Goal: Task Accomplishment & Management: Use online tool/utility

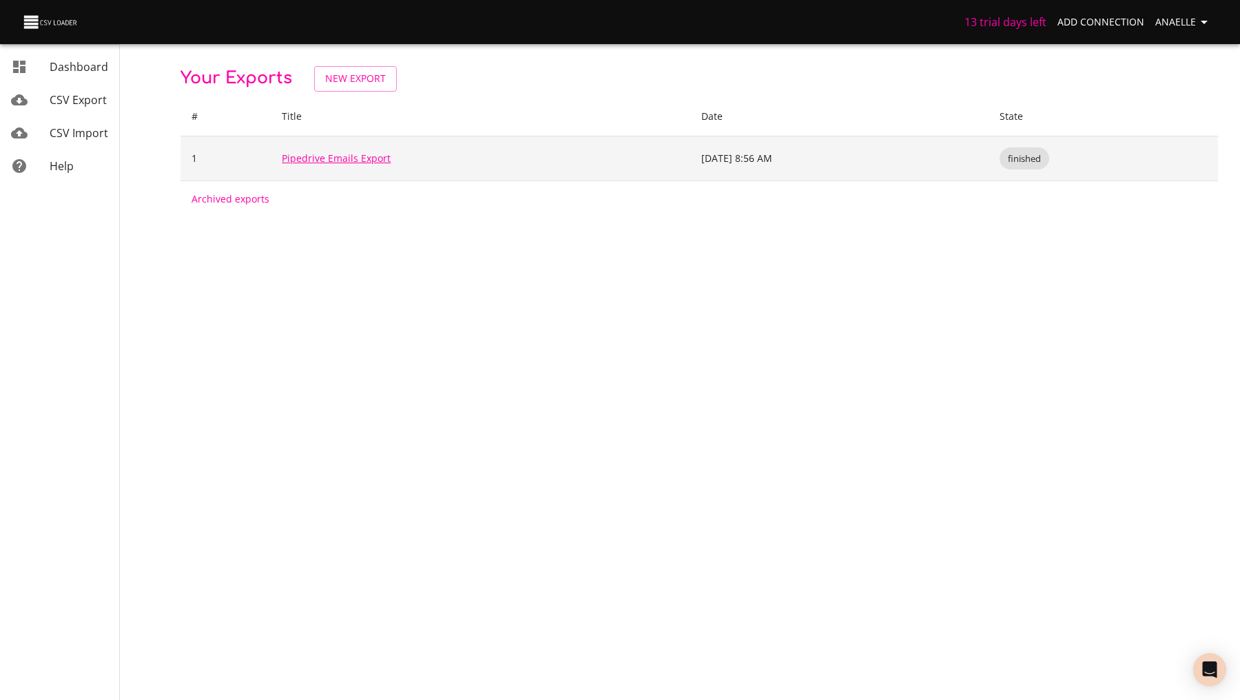
click at [319, 158] on link "Pipedrive Emails Export" at bounding box center [336, 158] width 109 height 13
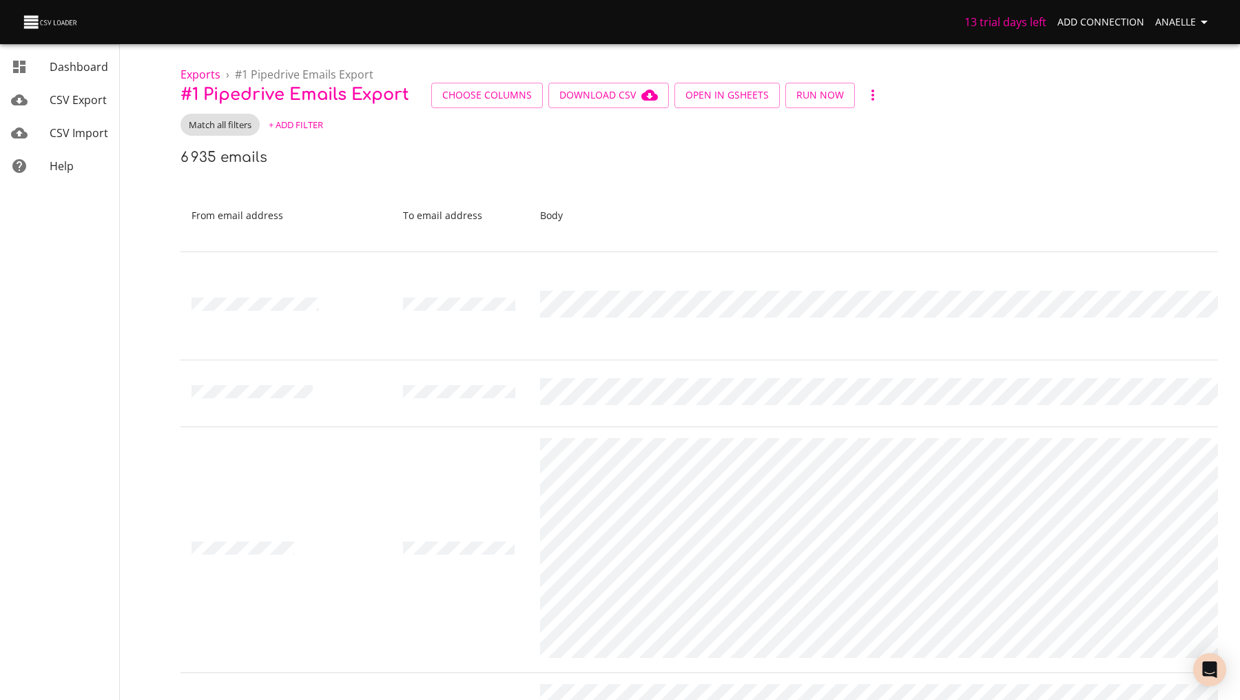
click at [295, 126] on span "+ Add Filter" at bounding box center [296, 125] width 54 height 16
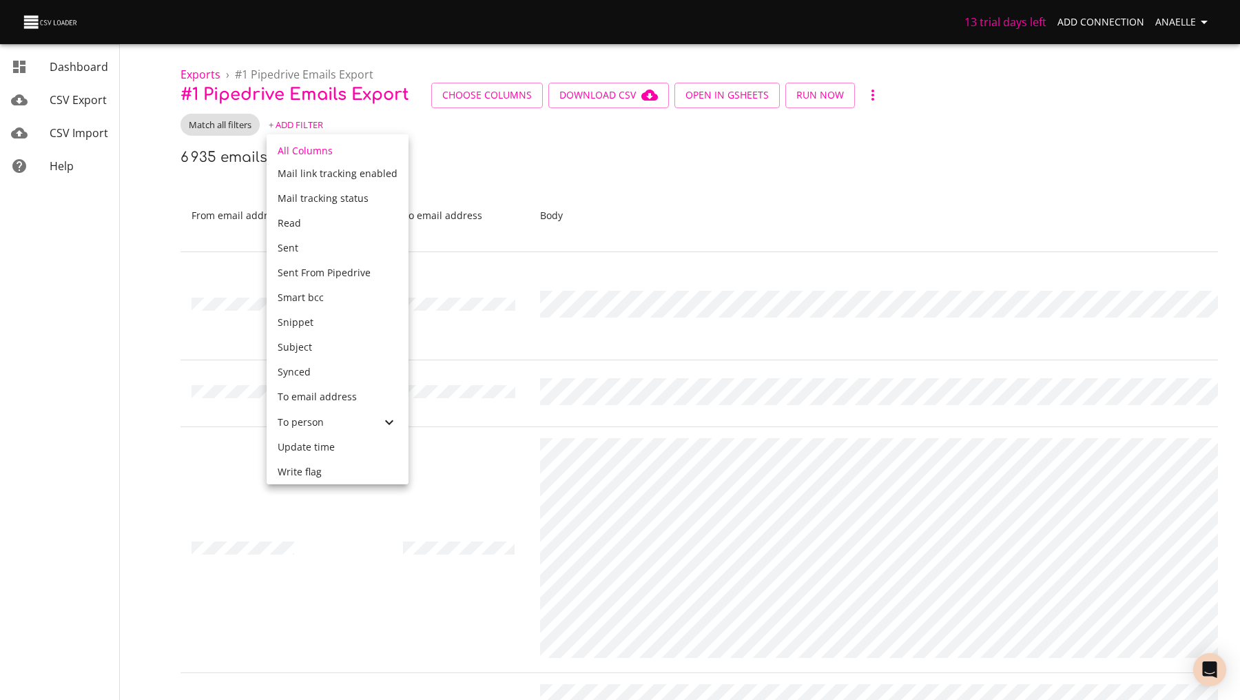
scroll to position [590, 0]
click at [317, 433] on div "To person" at bounding box center [338, 422] width 142 height 25
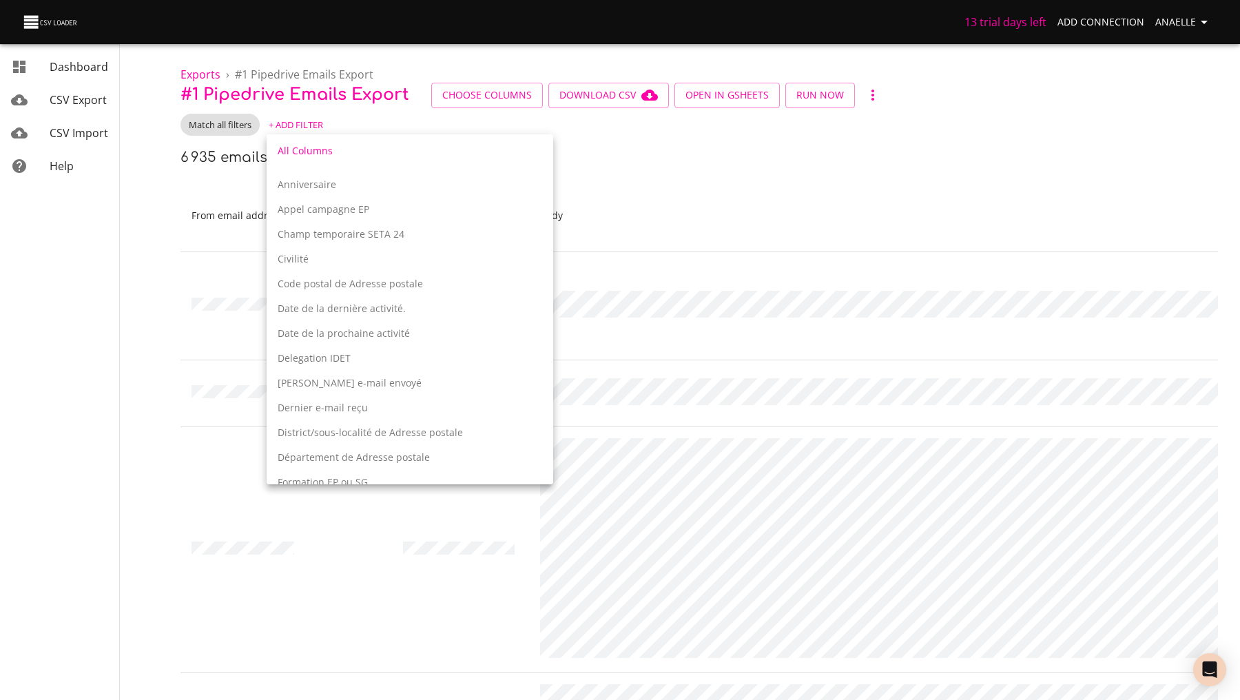
scroll to position [1459, 0]
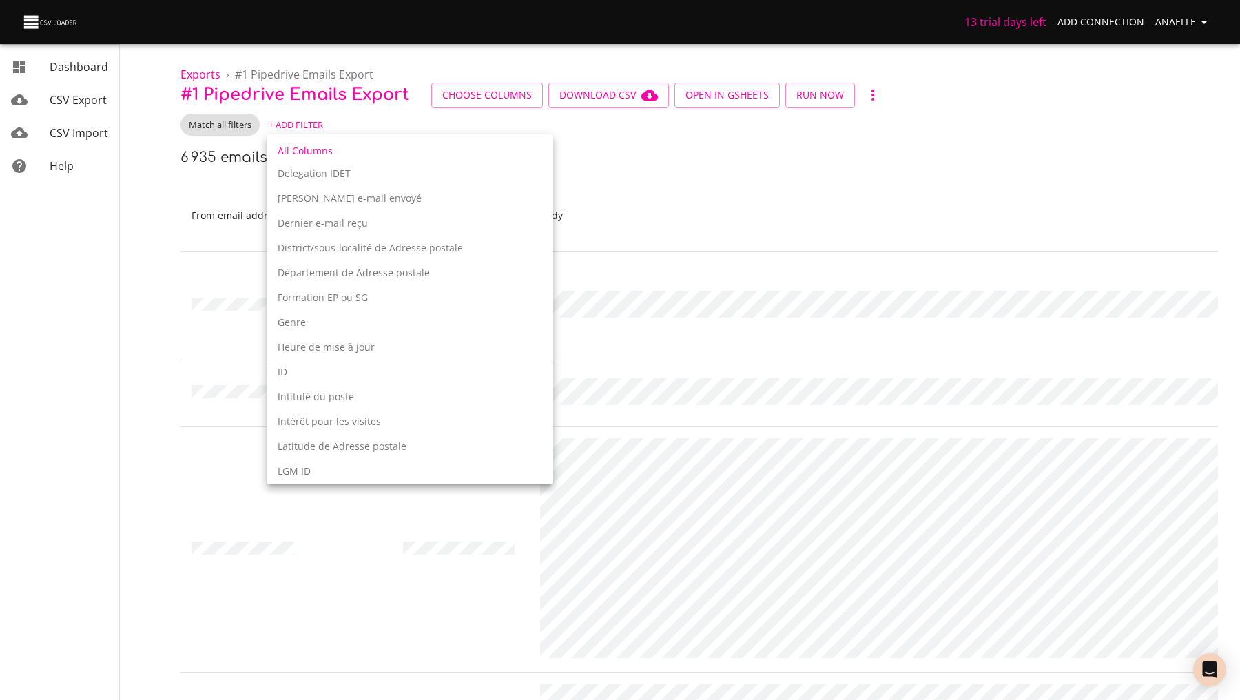
click at [342, 371] on p "ID" at bounding box center [410, 372] width 264 height 14
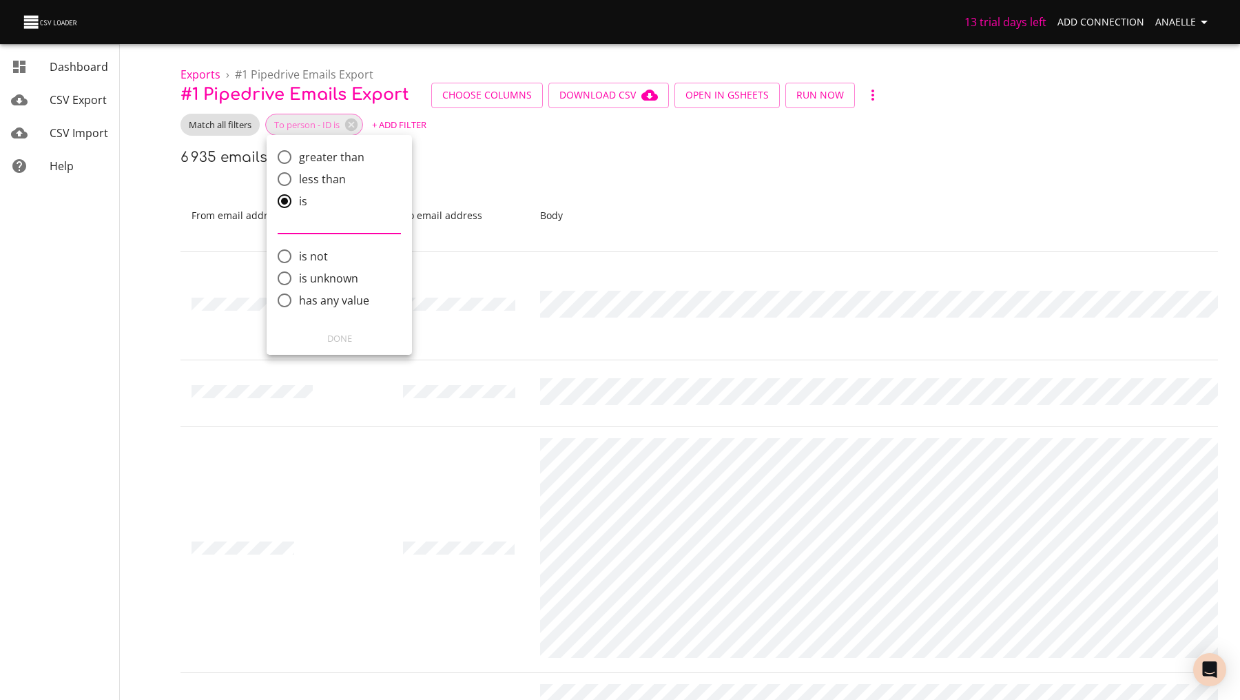
click at [329, 295] on span "has any value" at bounding box center [334, 300] width 70 height 17
click at [299, 295] on input "has any value" at bounding box center [284, 300] width 29 height 29
radio input "true"
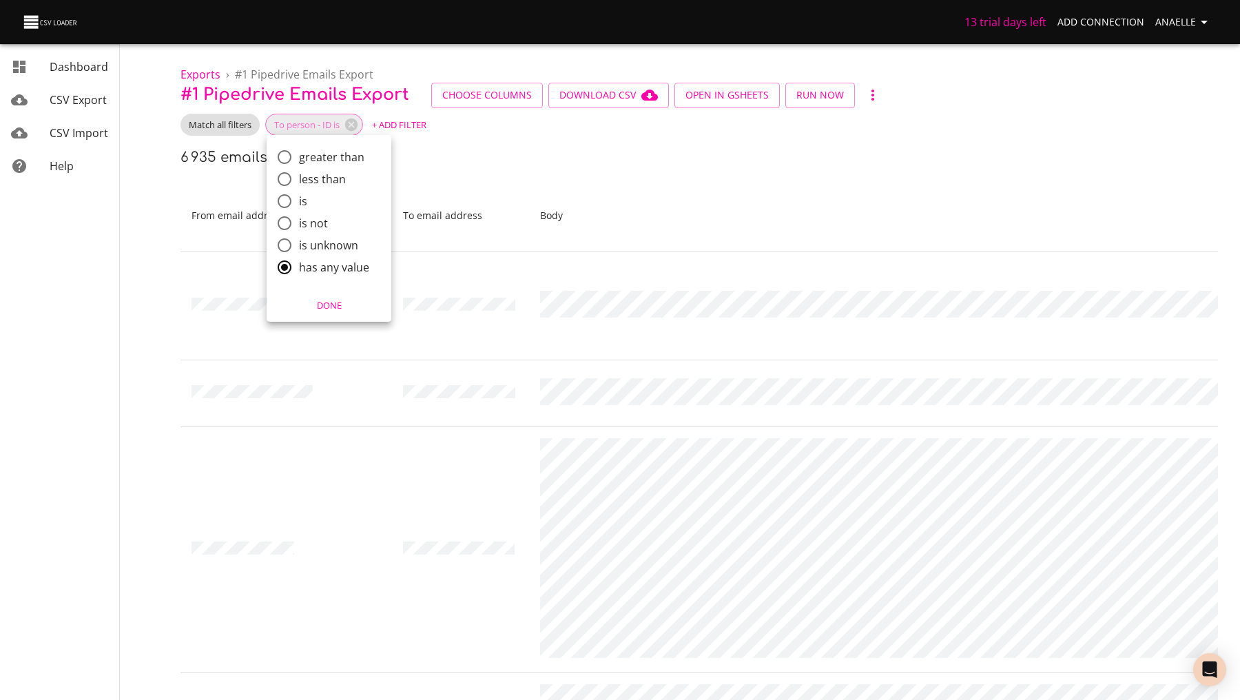
click at [462, 196] on div at bounding box center [620, 350] width 1240 height 700
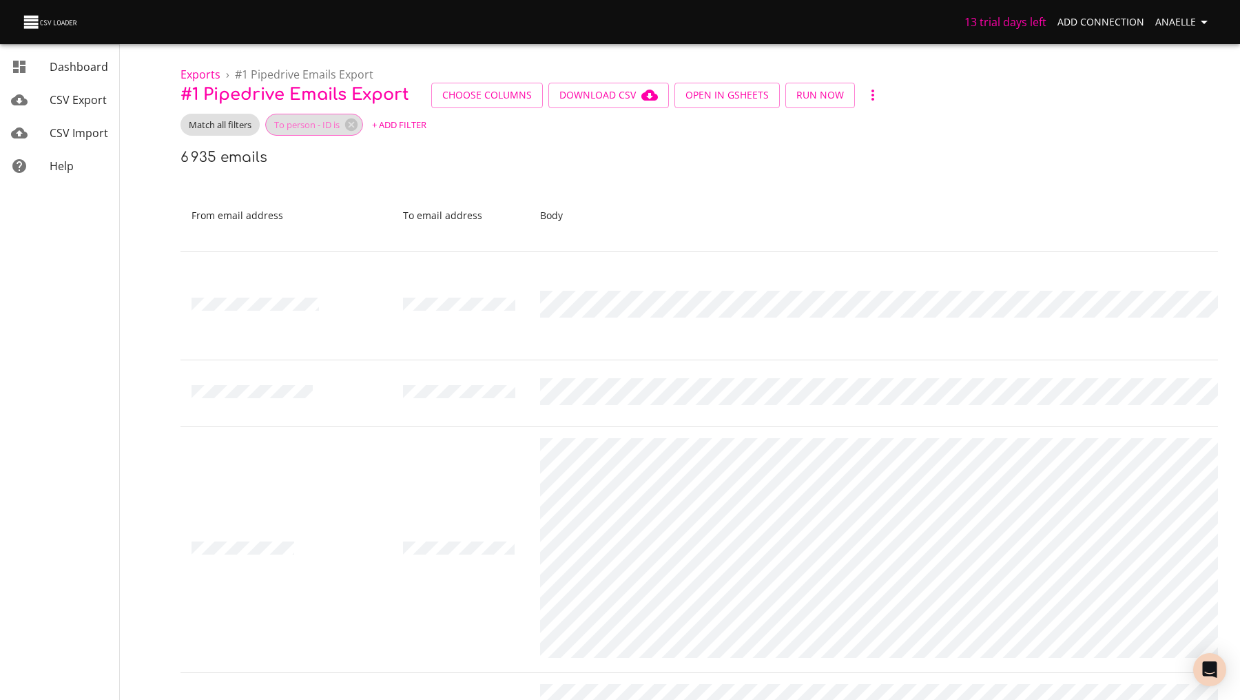
click at [337, 131] on div "To person - ID is" at bounding box center [314, 125] width 98 height 22
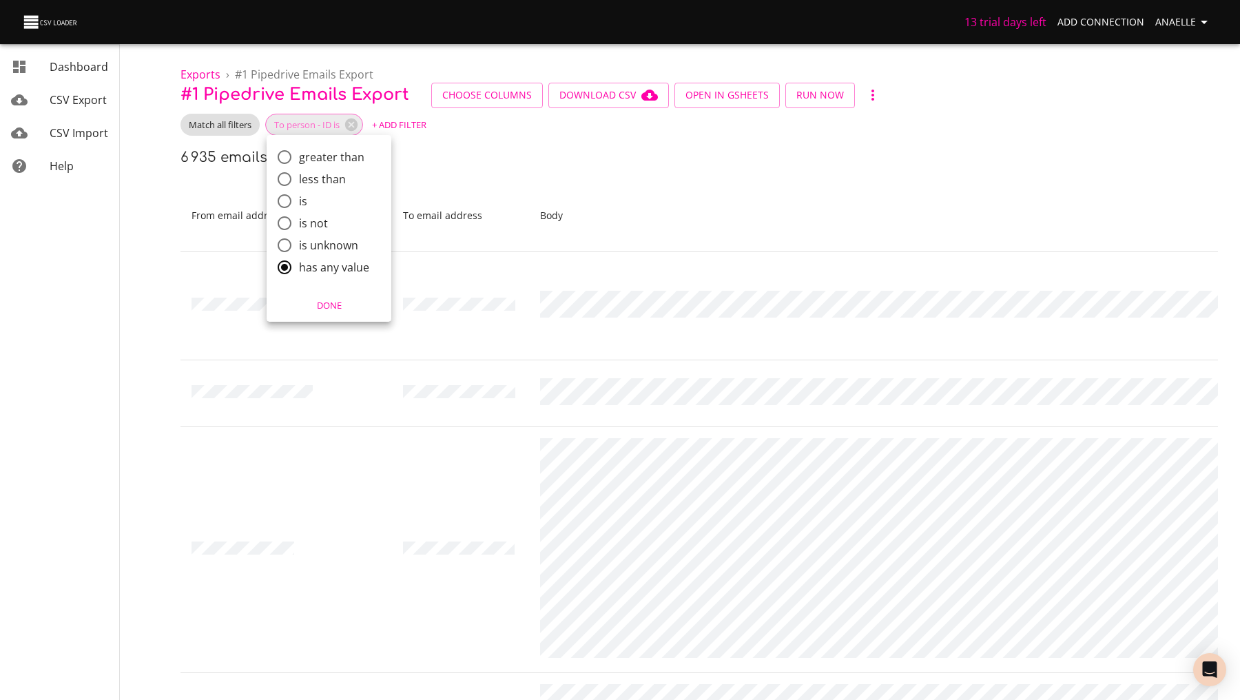
click at [329, 300] on span "Done" at bounding box center [328, 306] width 107 height 16
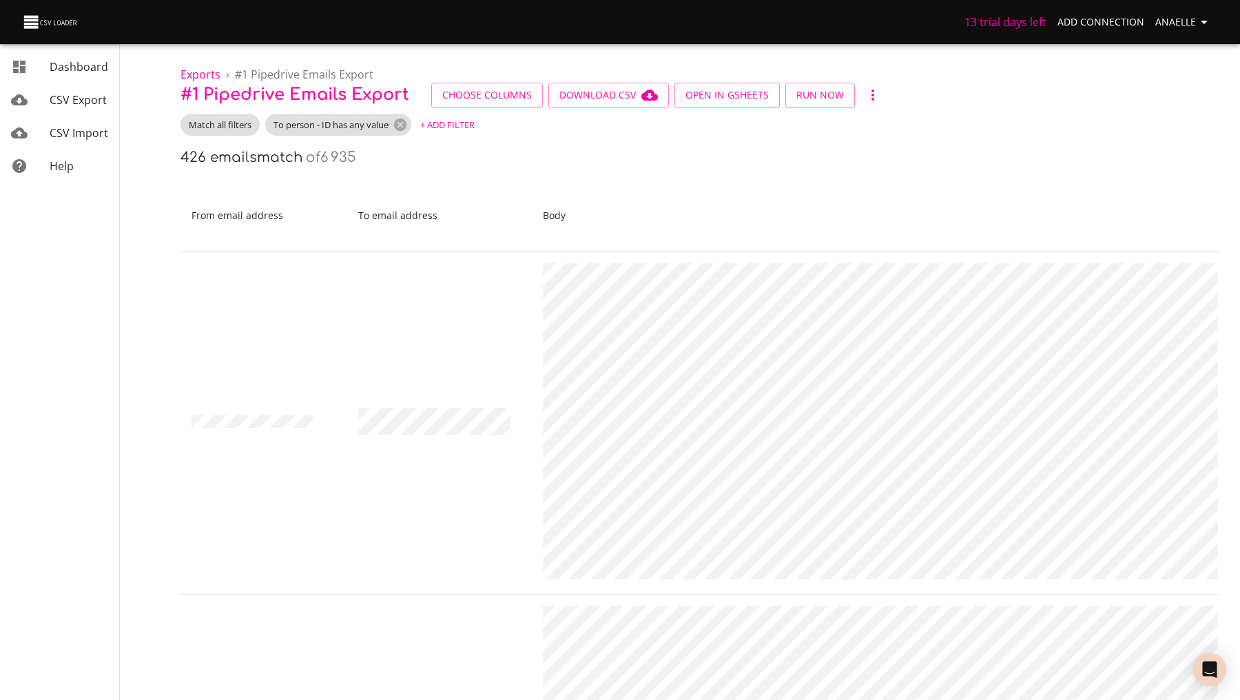
click at [320, 160] on h6 "of 6 935" at bounding box center [331, 157] width 50 height 16
click at [293, 160] on h6 "426 emails match" at bounding box center [241, 157] width 123 height 16
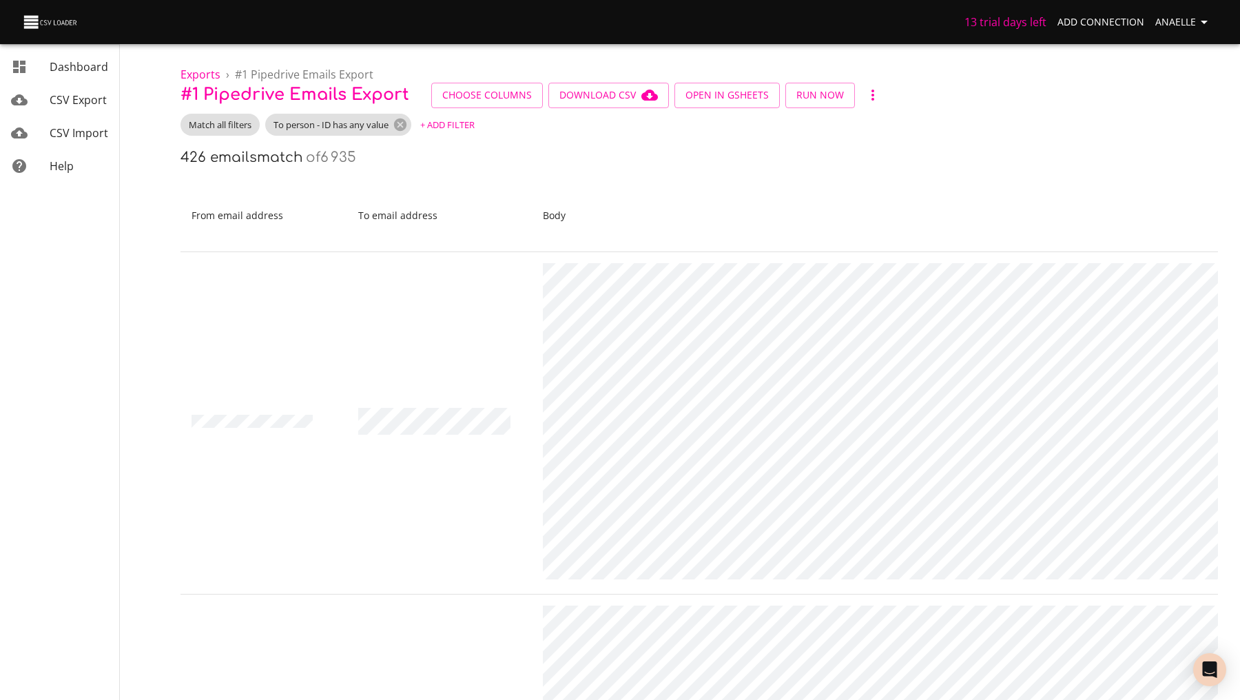
click at [293, 160] on h6 "426 emails match" at bounding box center [241, 157] width 123 height 16
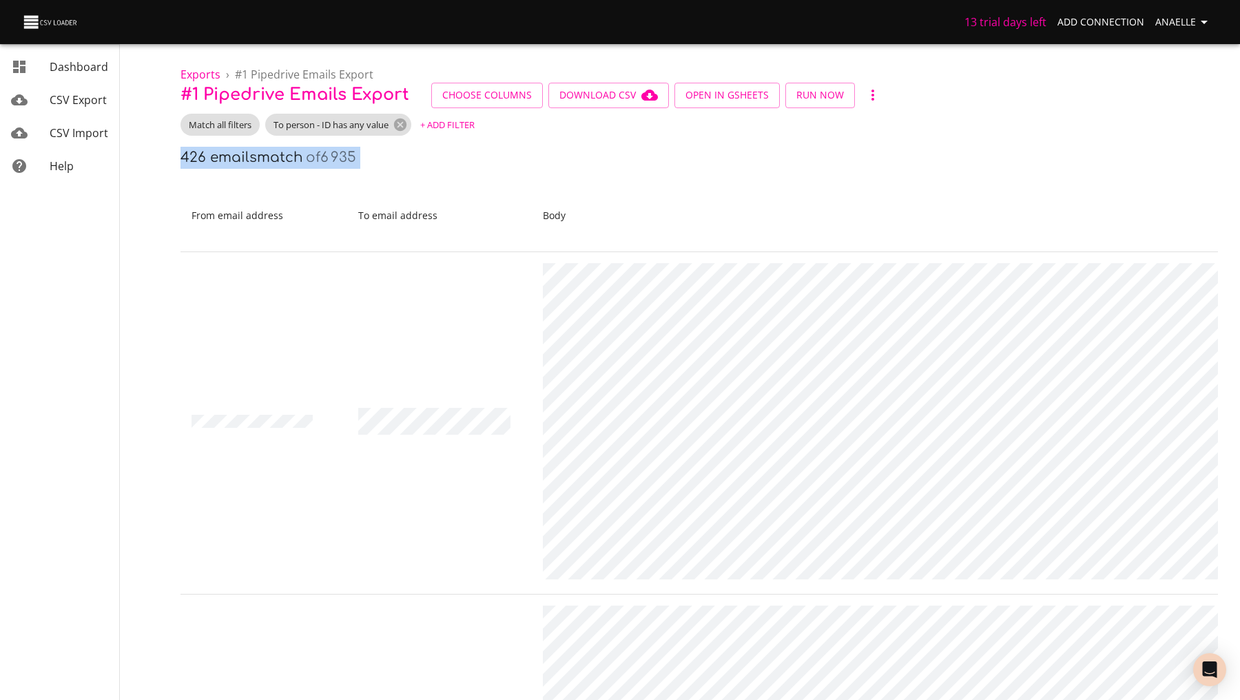
click at [293, 160] on h6 "426 emails match" at bounding box center [241, 157] width 123 height 16
click at [312, 160] on h6 "of 6 935" at bounding box center [331, 157] width 50 height 16
click at [374, 163] on div "426 emails match of 6 935" at bounding box center [698, 158] width 1037 height 22
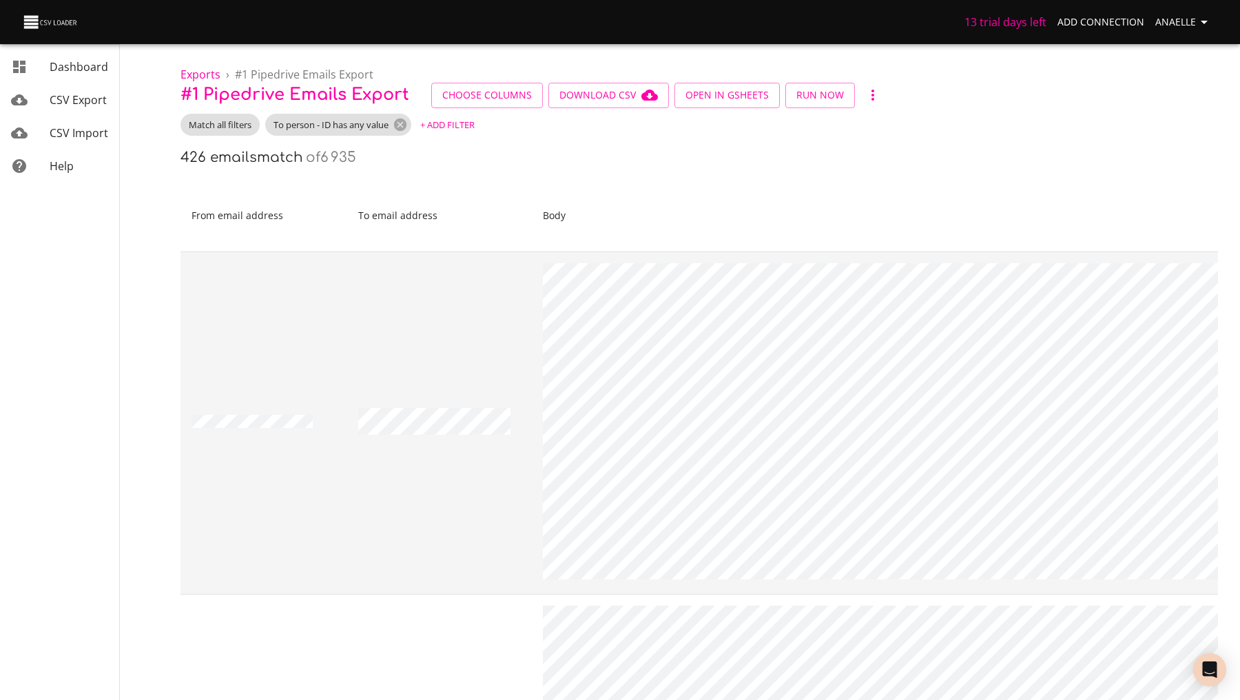
click at [322, 153] on h6 "of 6 935" at bounding box center [331, 157] width 50 height 16
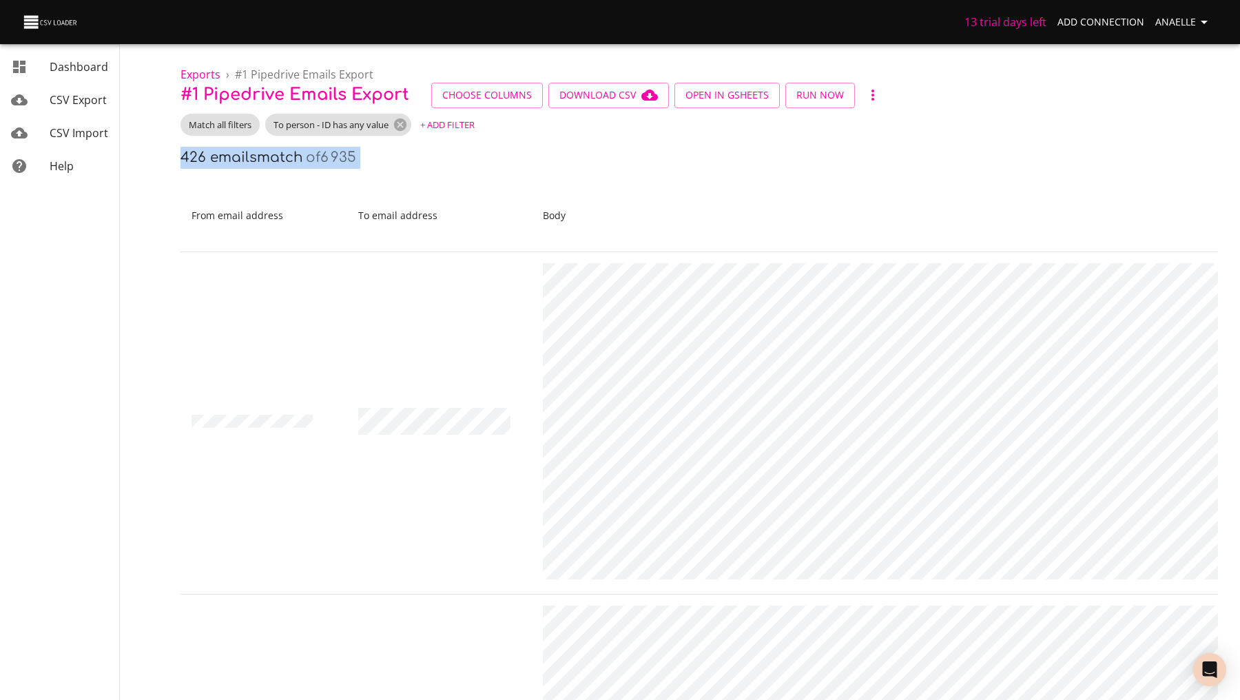
click at [340, 153] on h6 "of 6 935" at bounding box center [331, 157] width 50 height 16
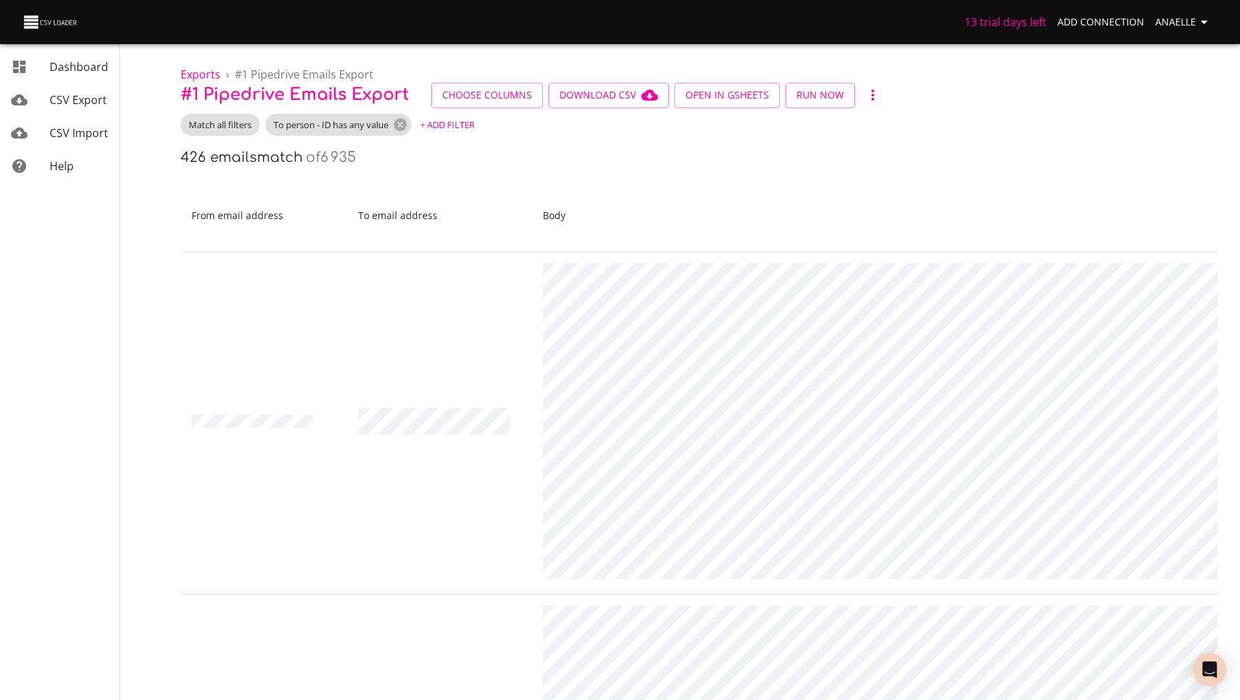
click at [340, 153] on h6 "of 6 935" at bounding box center [331, 157] width 50 height 16
click at [356, 153] on h6 "of 6 935" at bounding box center [331, 157] width 50 height 16
click at [402, 125] on icon at bounding box center [400, 124] width 15 height 15
click at [323, 120] on span "+ Add Filter" at bounding box center [296, 125] width 54 height 16
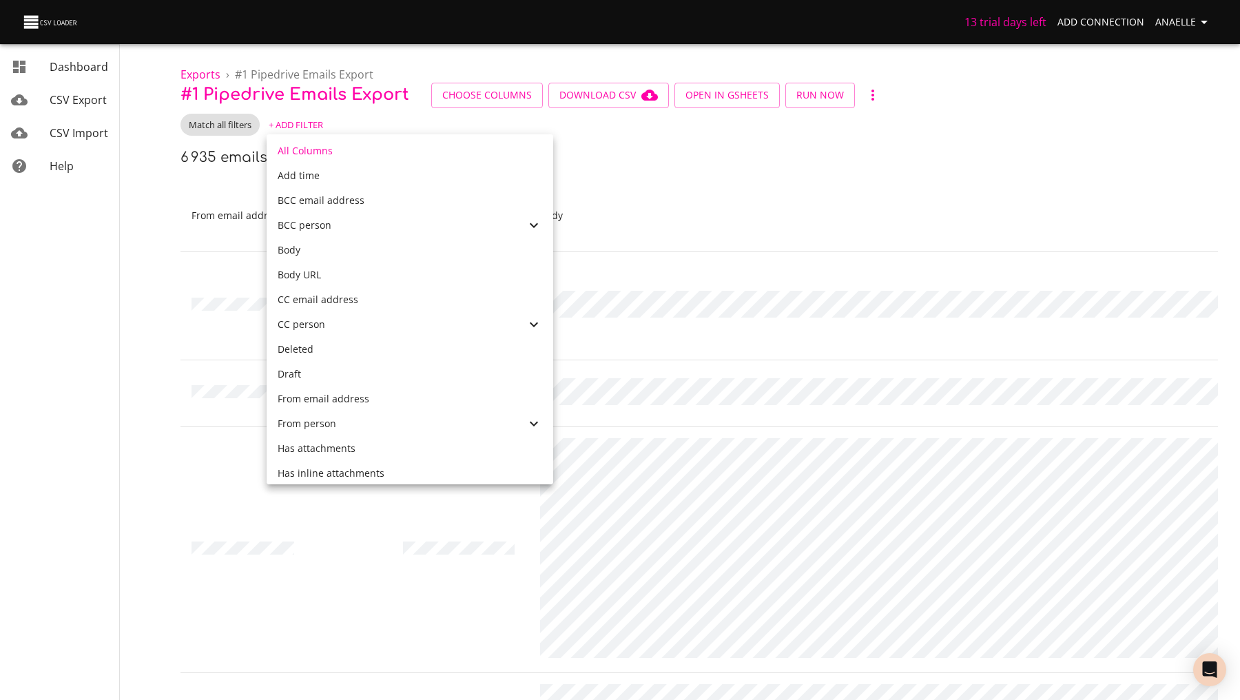
scroll to position [269, 0]
click at [340, 346] on div "From person" at bounding box center [402, 346] width 248 height 14
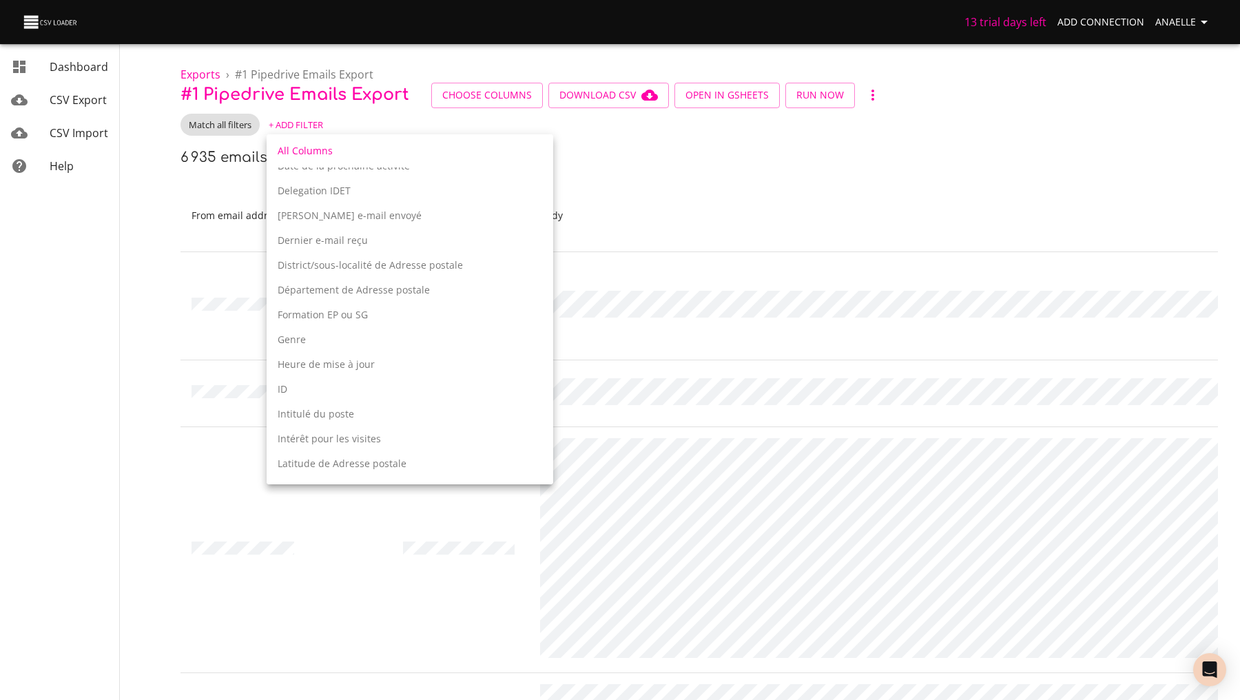
scroll to position [1109, 0]
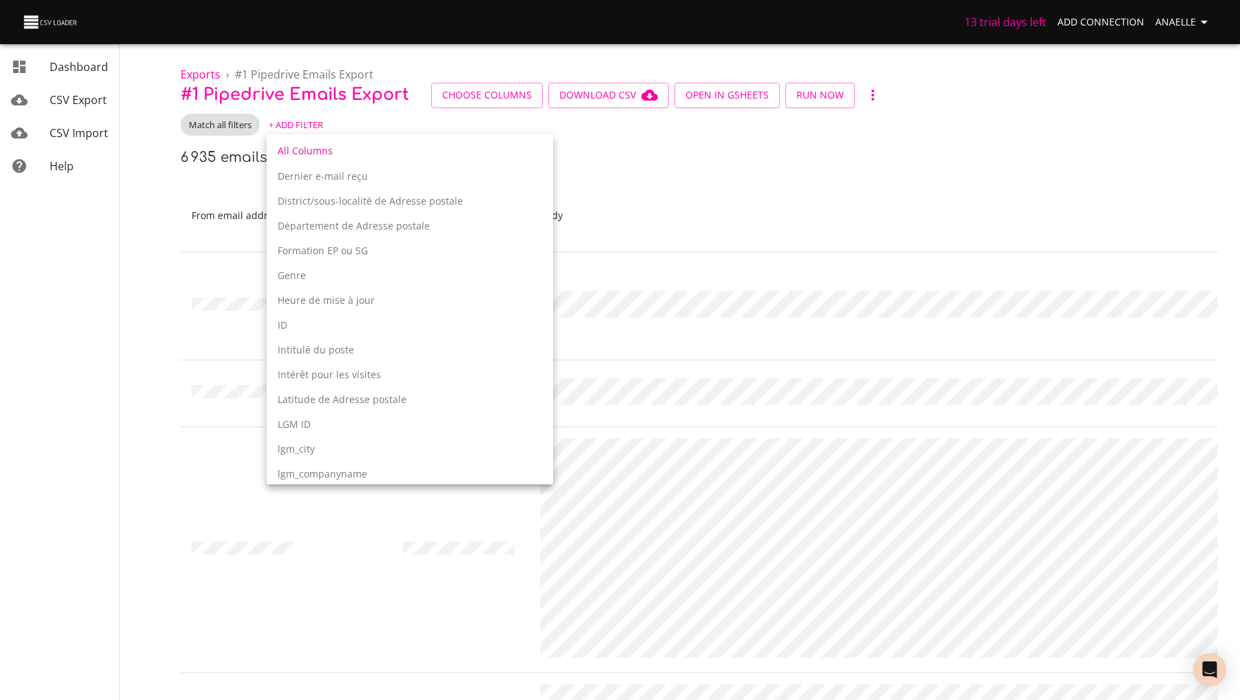
click at [332, 313] on div "ID" at bounding box center [410, 325] width 287 height 25
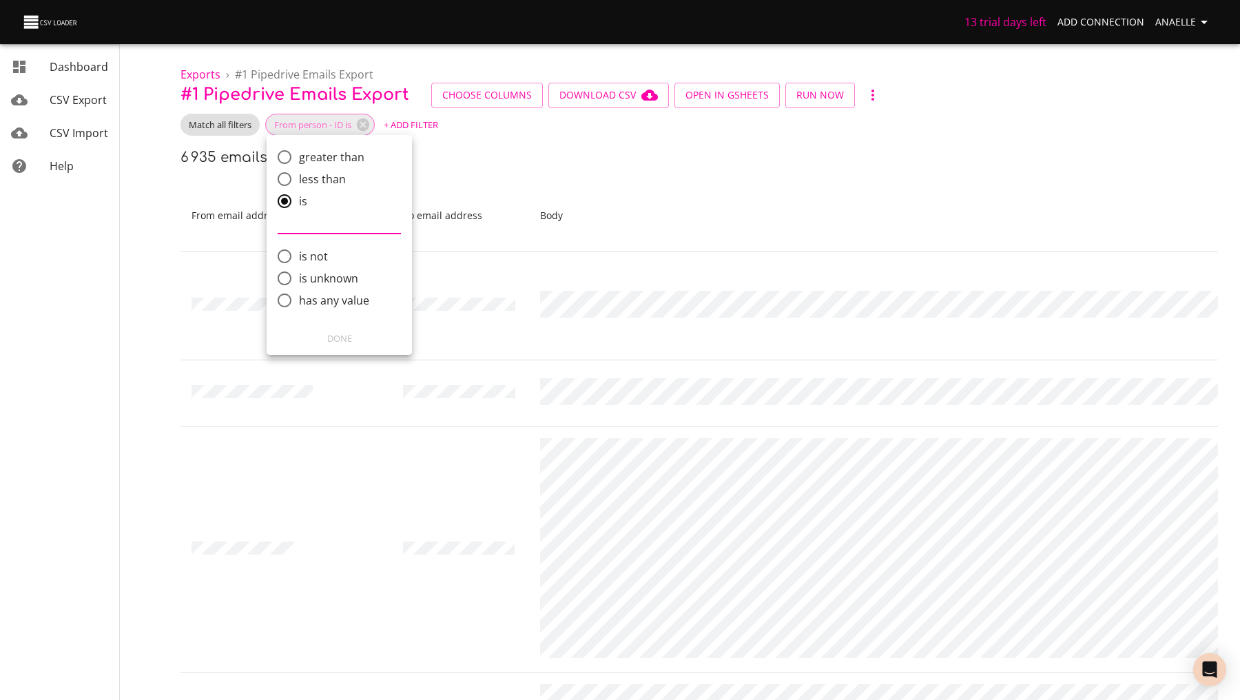
click at [311, 295] on span "has any value" at bounding box center [334, 300] width 70 height 17
click at [299, 295] on input "has any value" at bounding box center [284, 300] width 29 height 29
radio input "true"
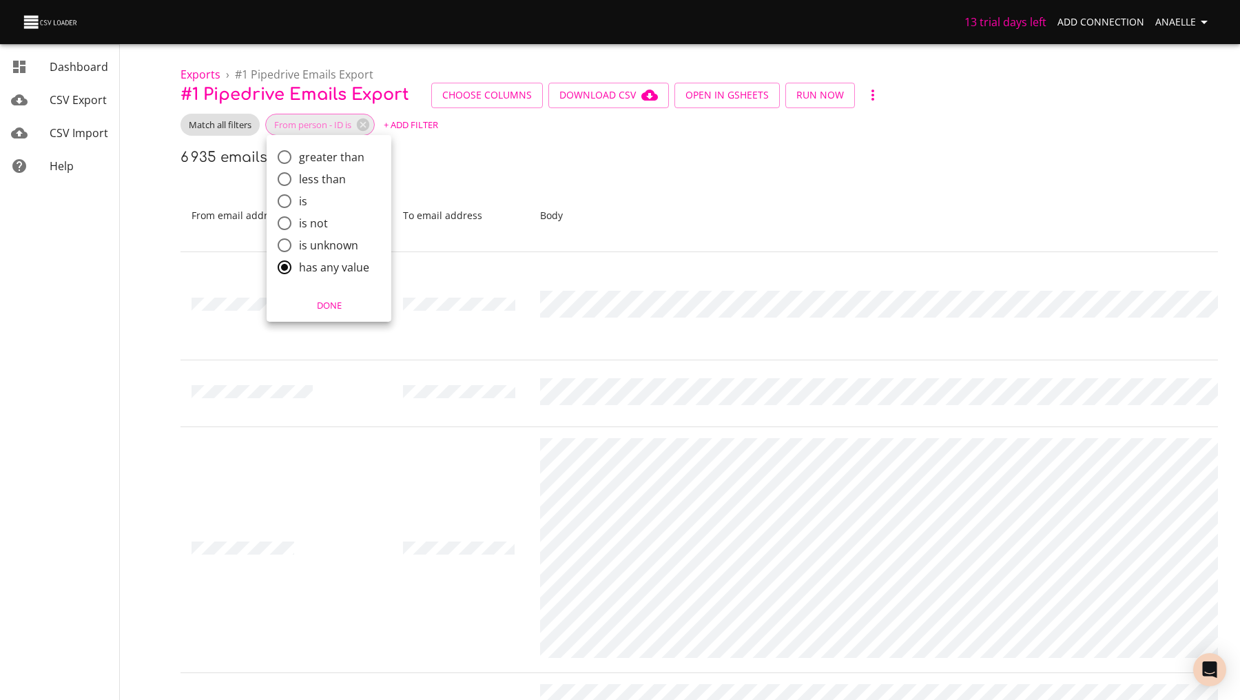
click at [314, 300] on span "Done" at bounding box center [328, 306] width 107 height 16
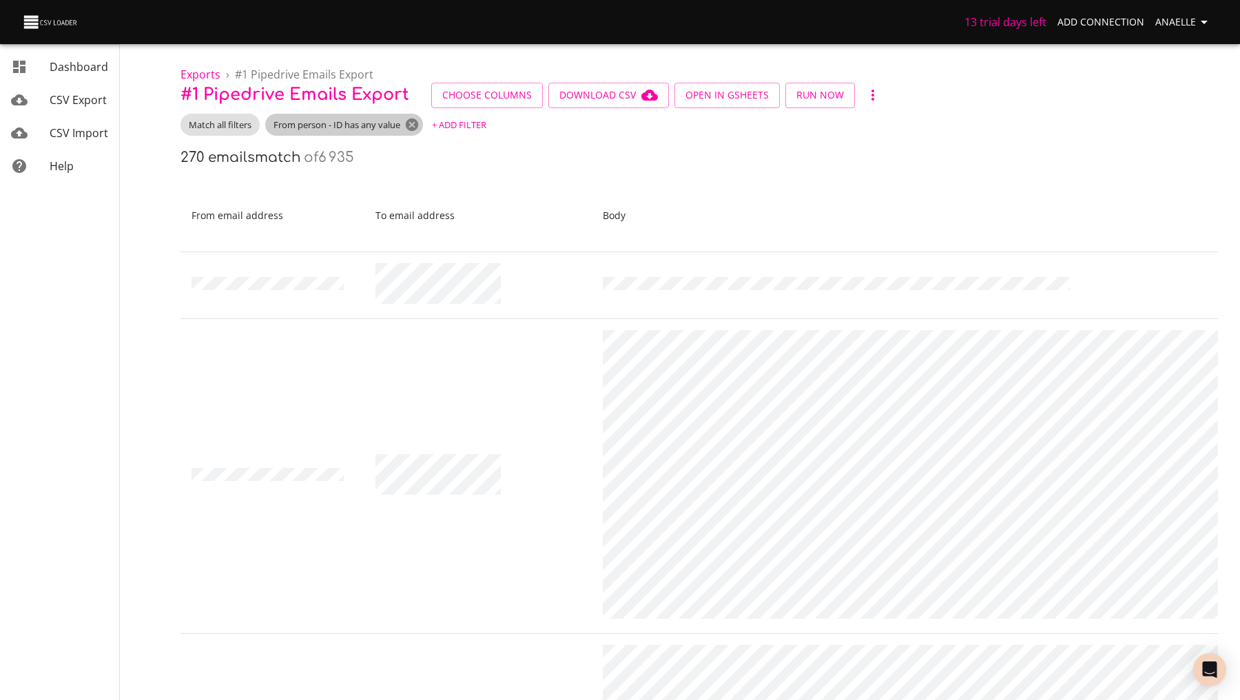
click at [413, 122] on icon at bounding box center [411, 124] width 15 height 15
click at [518, 127] on div "Match all filters + Add Filter" at bounding box center [698, 125] width 1037 height 22
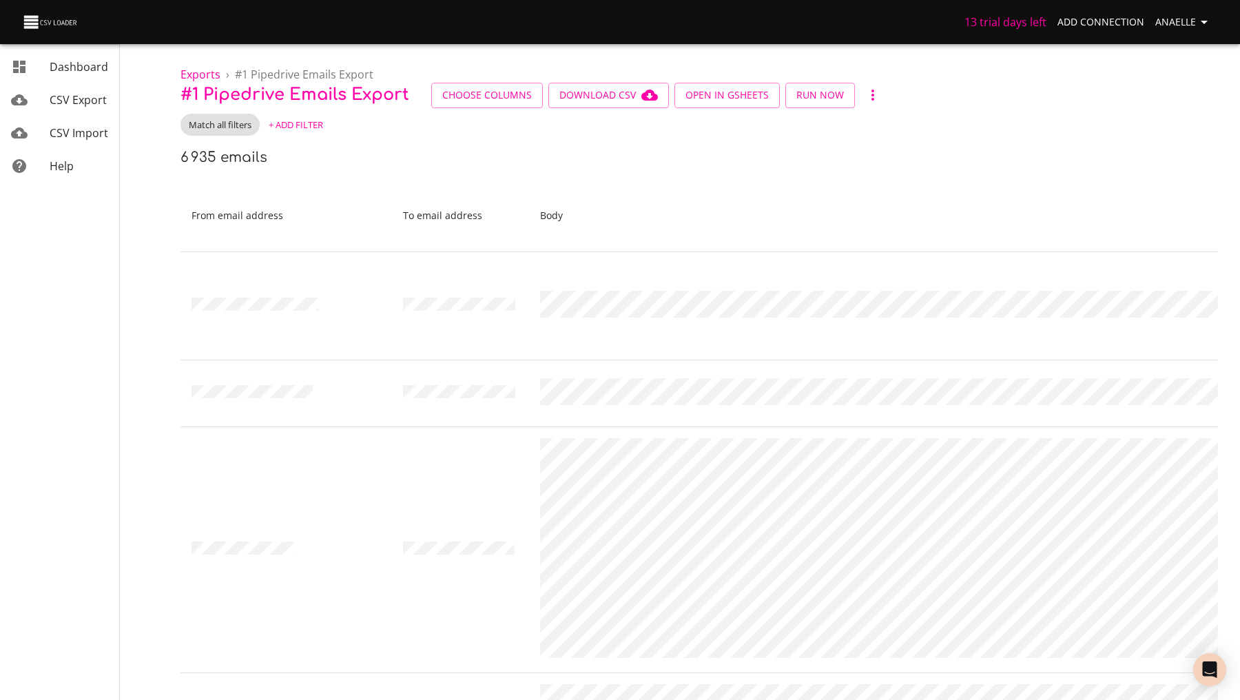
click at [295, 125] on span "+ Add Filter" at bounding box center [296, 125] width 54 height 16
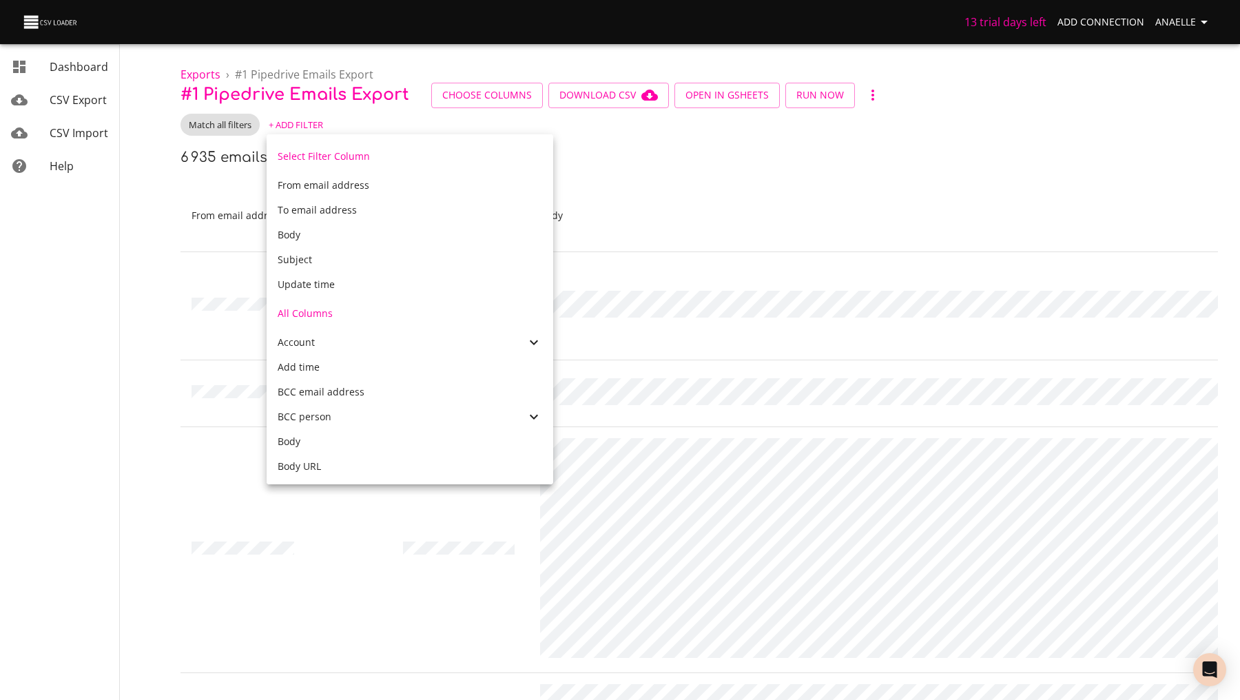
click at [173, 146] on div at bounding box center [620, 350] width 1240 height 700
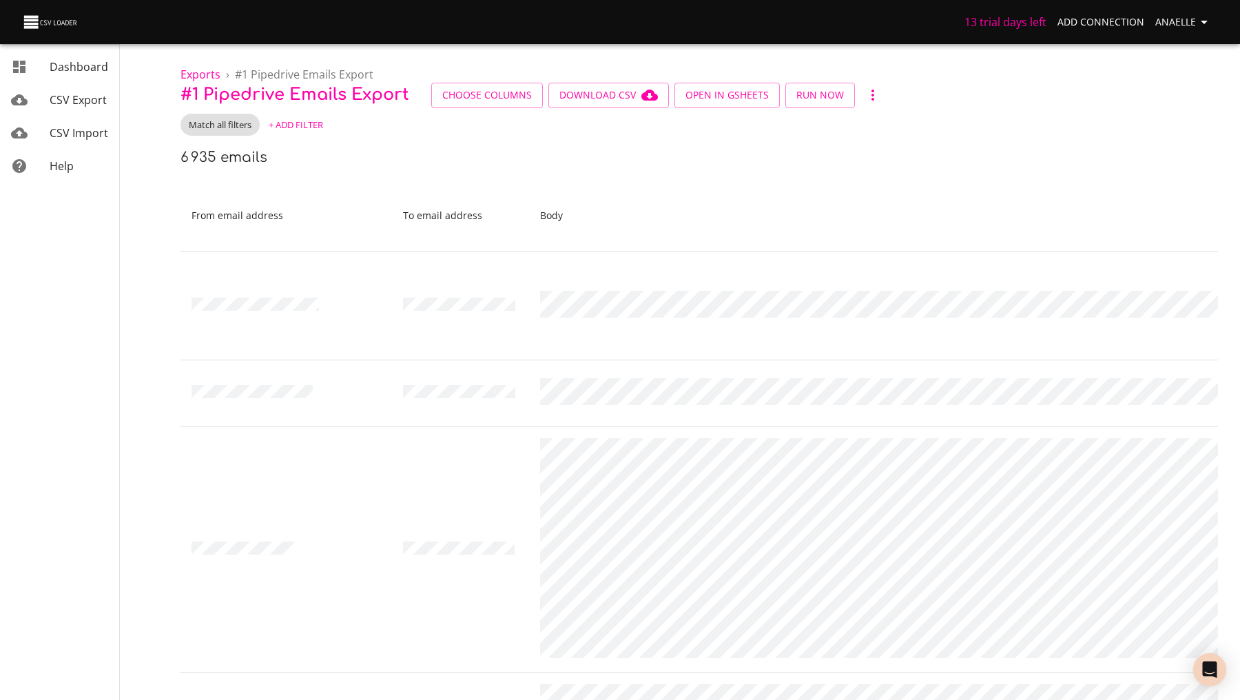
click at [272, 135] on div "Match all filters + Add Filter" at bounding box center [698, 125] width 1037 height 22
click at [297, 124] on span "+ Add Filter" at bounding box center [296, 125] width 54 height 16
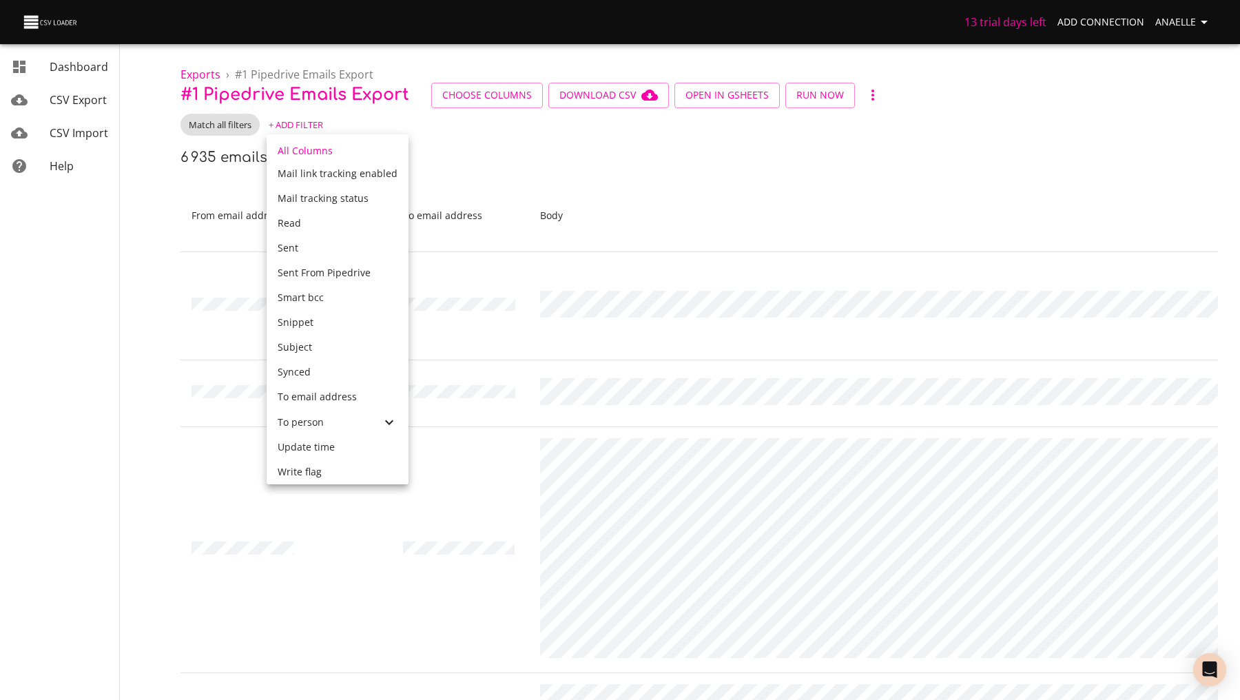
scroll to position [590, 0]
click at [322, 425] on span "To person" at bounding box center [301, 422] width 46 height 13
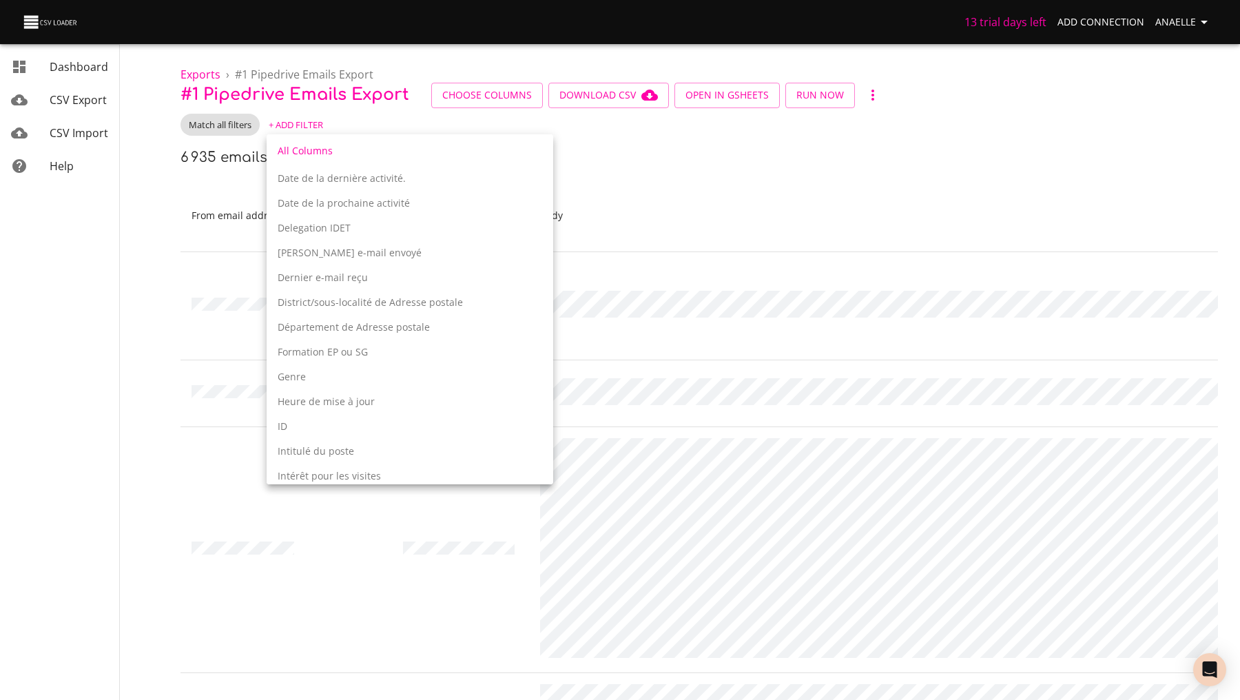
scroll to position [1410, 0]
click at [322, 425] on p "ID" at bounding box center [410, 420] width 264 height 14
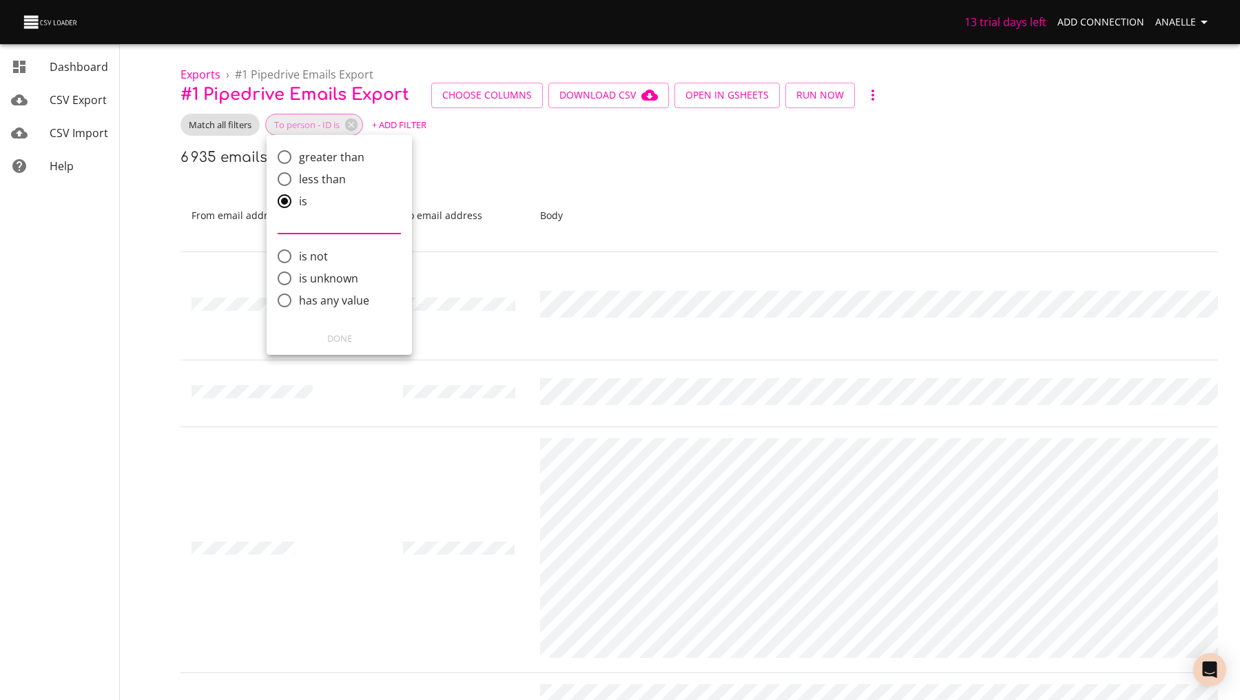
click at [319, 298] on span "has any value" at bounding box center [334, 300] width 70 height 17
click at [299, 298] on input "has any value" at bounding box center [284, 300] width 29 height 29
radio input "true"
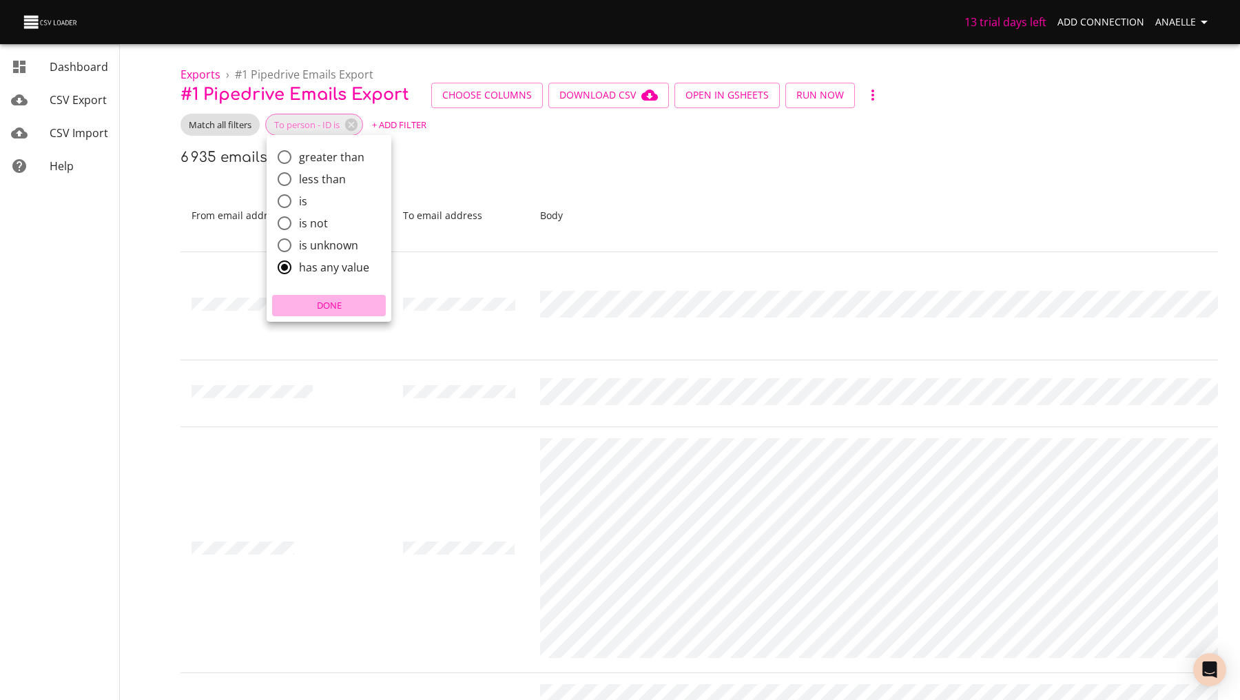
click at [342, 306] on span "Done" at bounding box center [328, 306] width 107 height 16
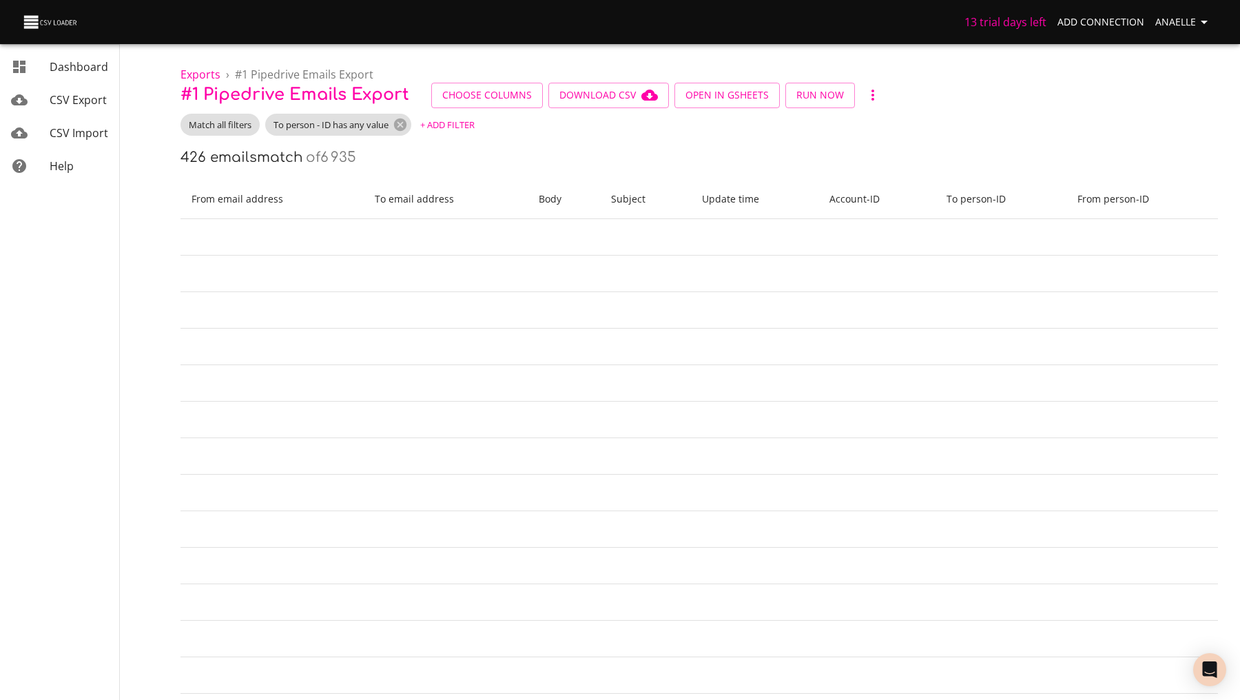
click at [154, 216] on nav "Dashboard CSV Export CSV Import Help" at bounding box center [79, 583] width 158 height 1167
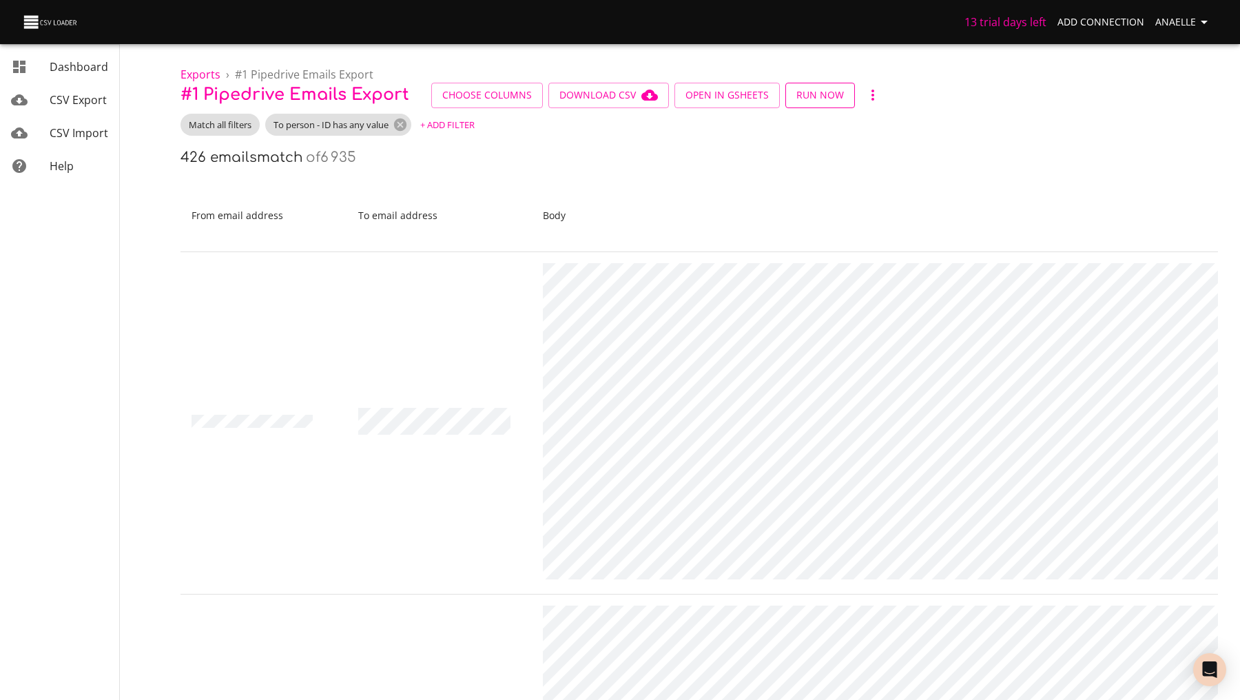
click at [815, 101] on span "Run Now" at bounding box center [820, 95] width 48 height 17
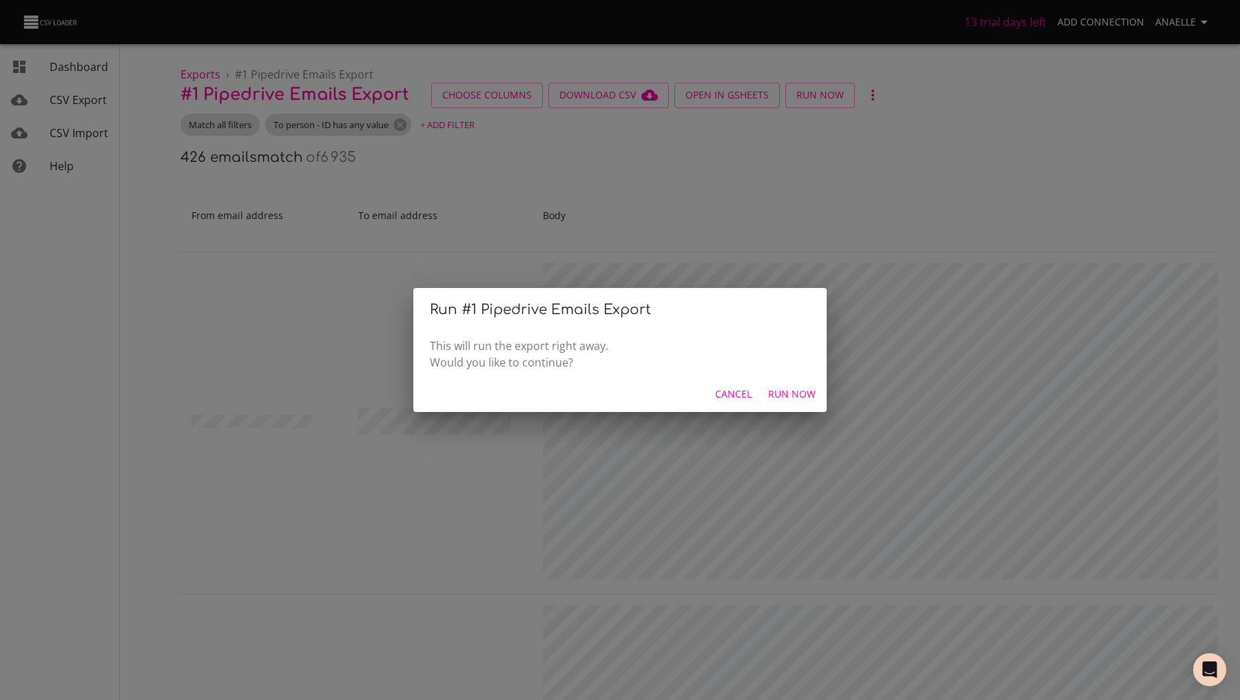
click at [742, 387] on span "Cancel" at bounding box center [733, 394] width 37 height 17
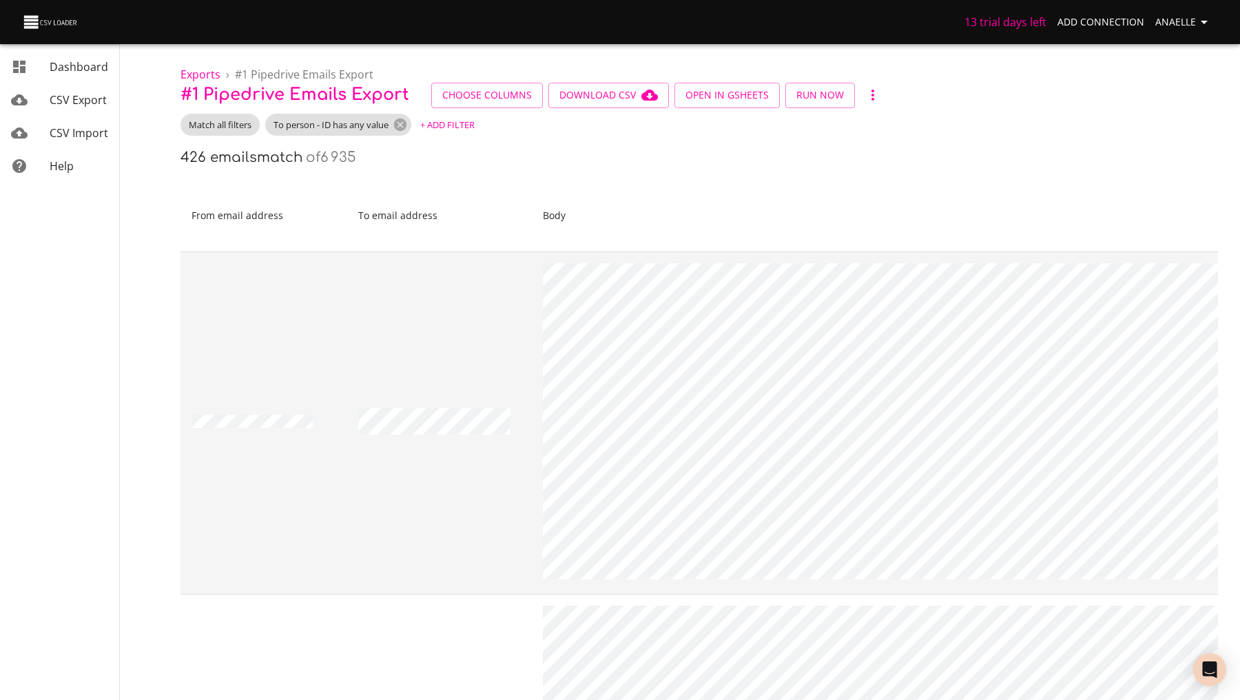
scroll to position [0, 0]
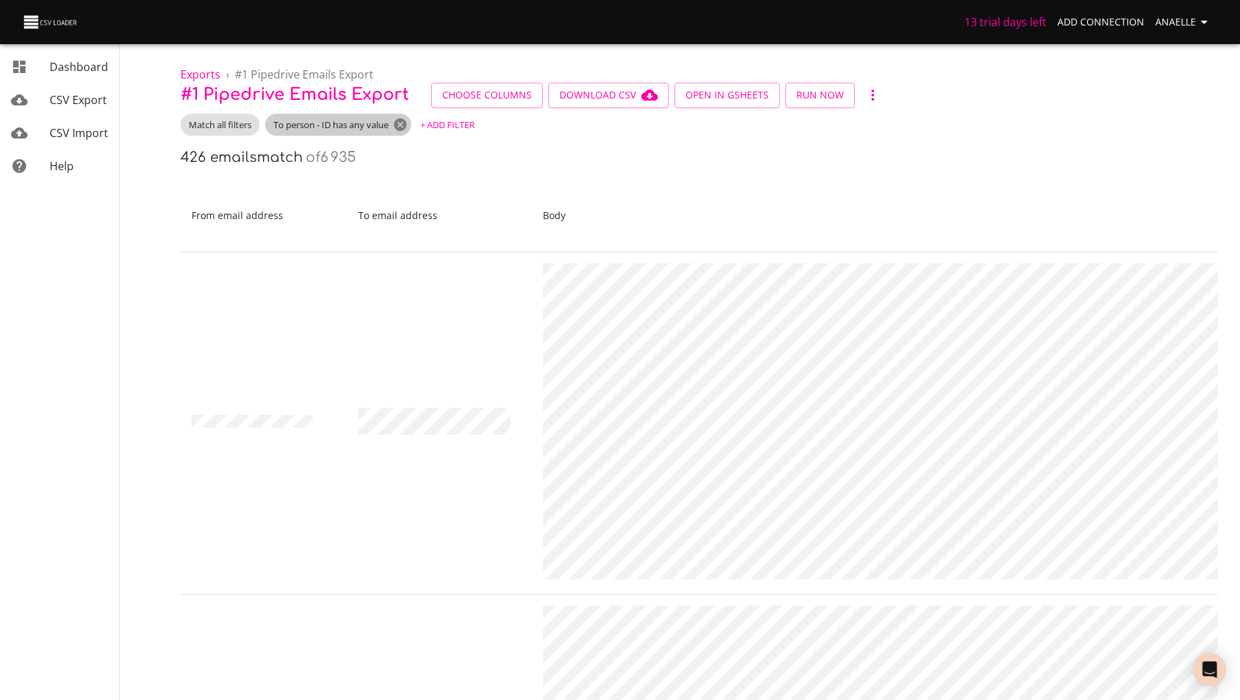
click at [401, 121] on icon at bounding box center [400, 124] width 12 height 12
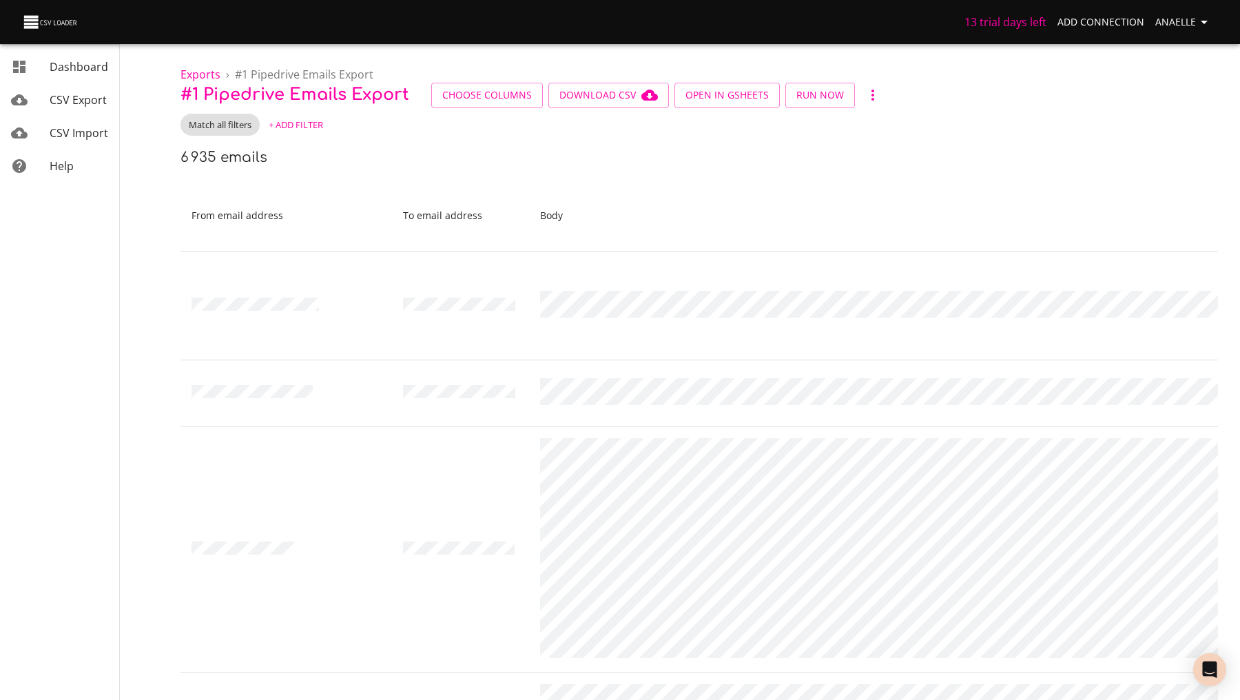
click at [864, 95] on icon "button" at bounding box center [872, 95] width 17 height 17
click at [628, 153] on div at bounding box center [620, 350] width 1240 height 700
click at [205, 73] on span "Exports" at bounding box center [200, 74] width 40 height 15
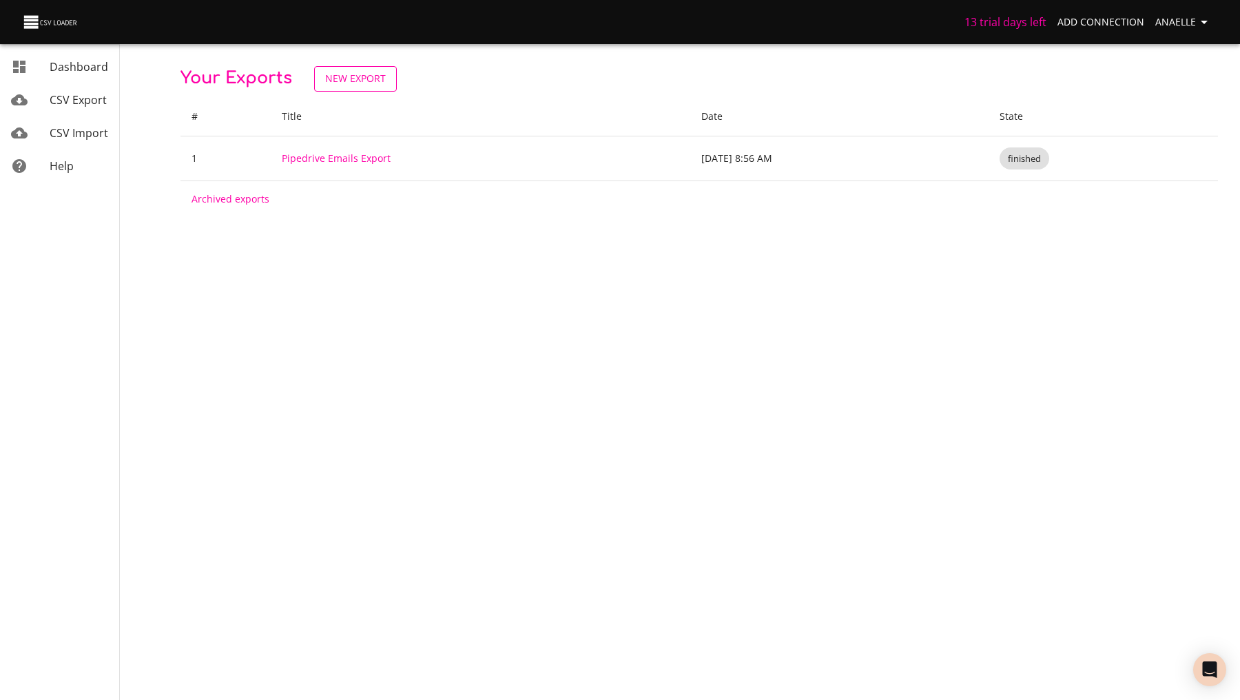
click at [353, 84] on span "New Export" at bounding box center [355, 78] width 61 height 17
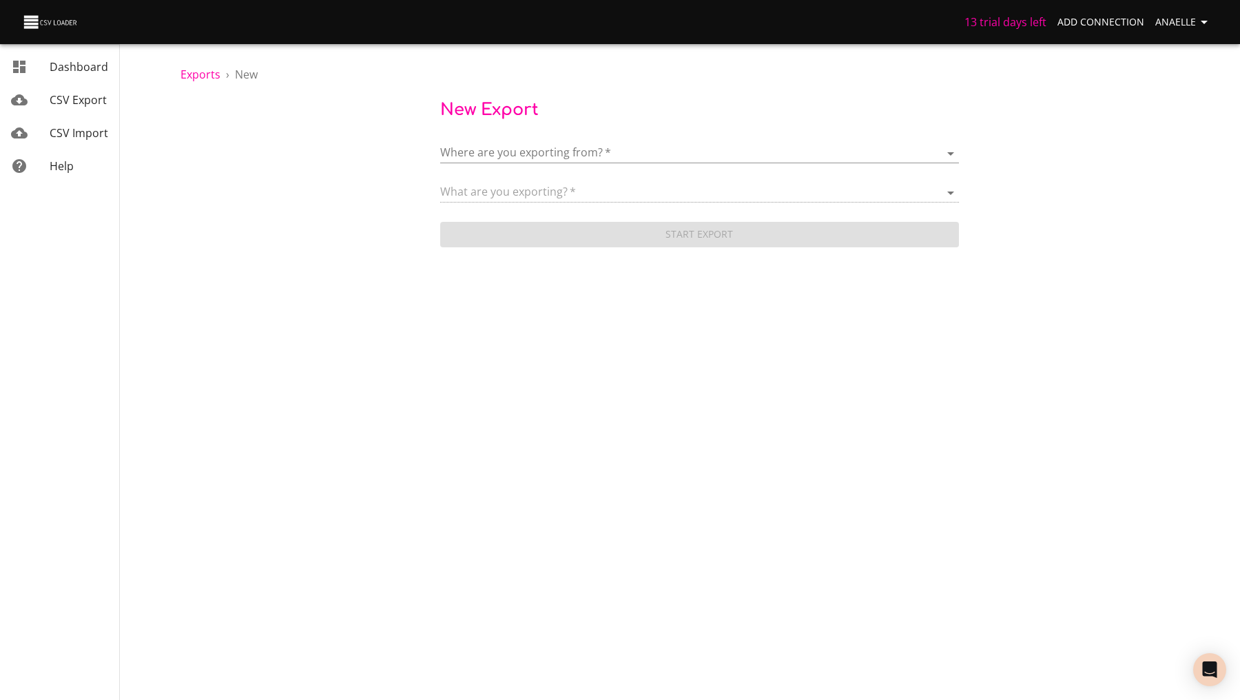
click at [483, 149] on body "13 trial days left Add Connection Anaelle Dashboard CSV Export CSV Import Help …" at bounding box center [620, 350] width 1240 height 700
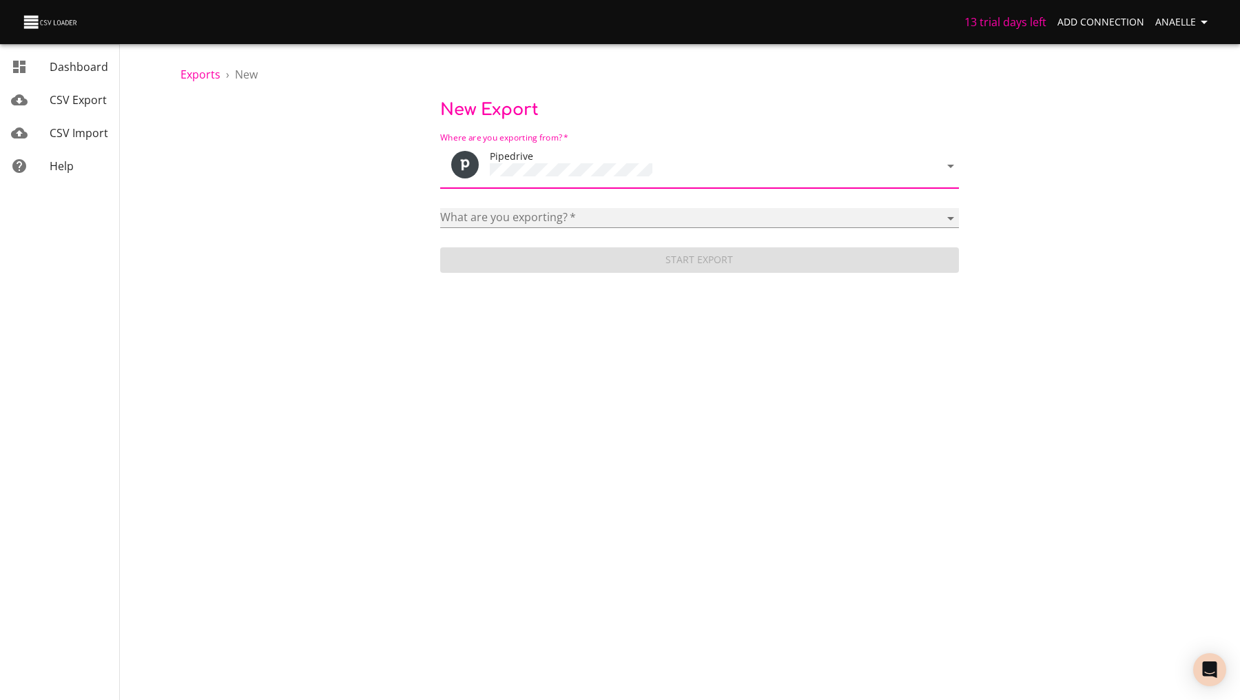
click at [541, 208] on select "Activities Activity Types Deal Products Deals Email Threads Emails Notes Organi…" at bounding box center [699, 218] width 519 height 20
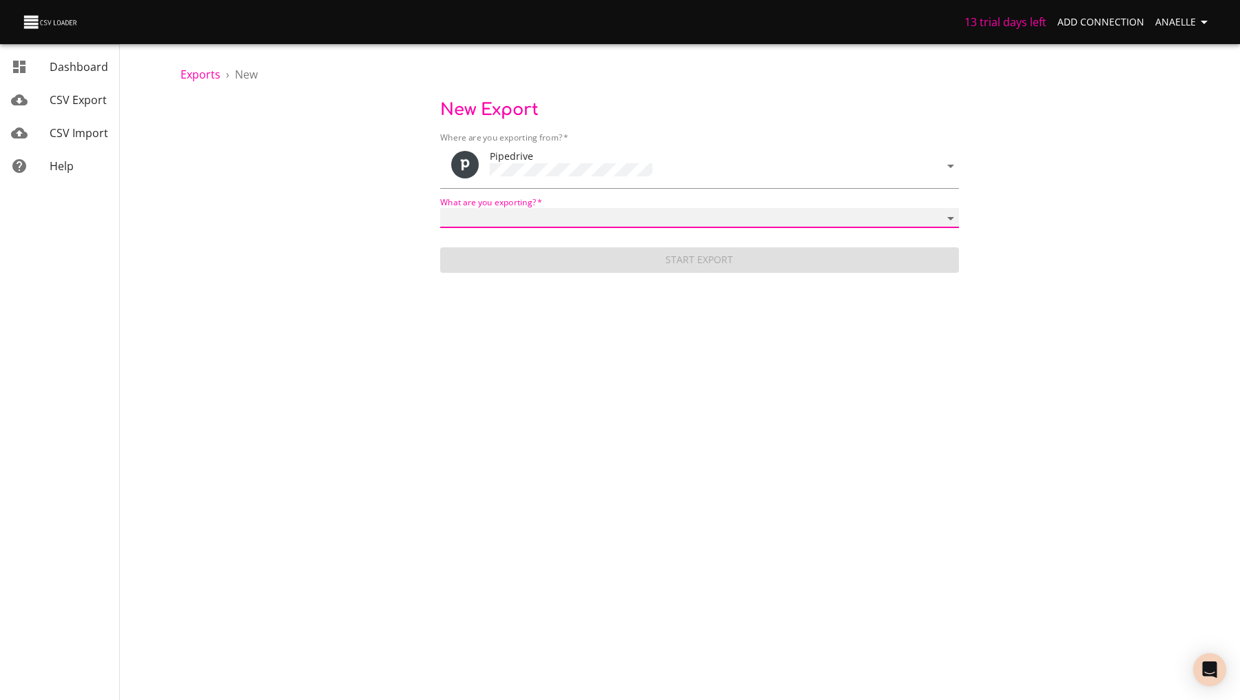
select select "mail_messages"
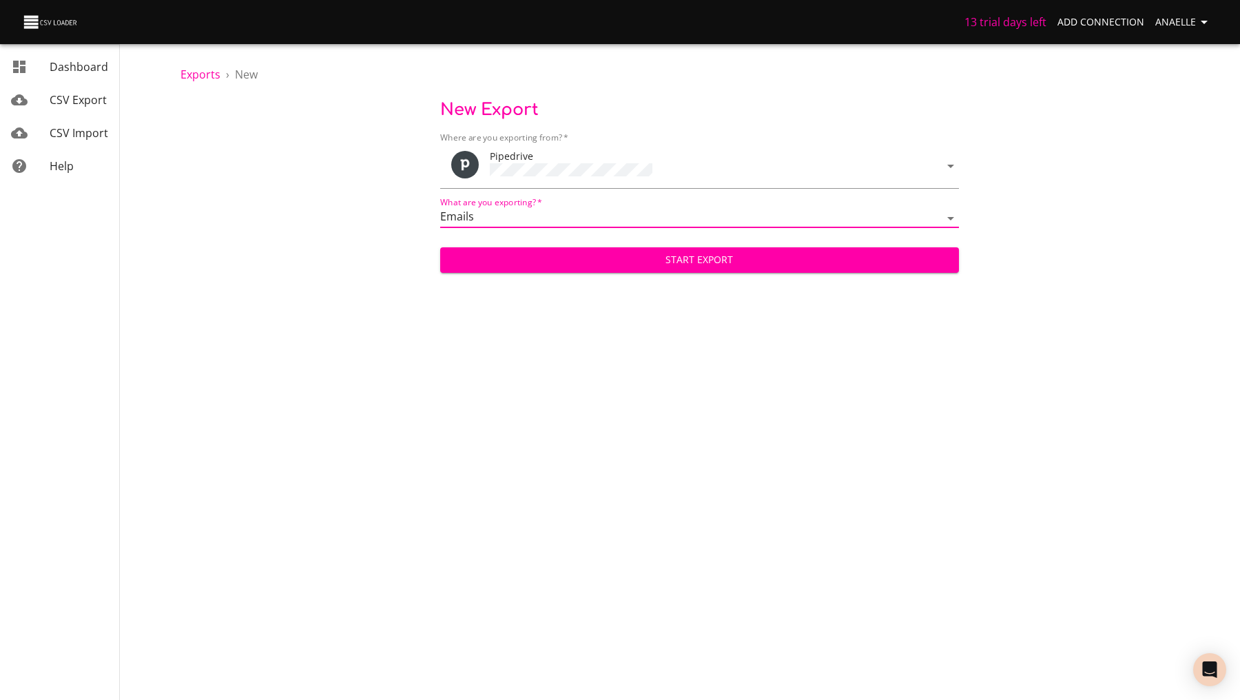
click at [542, 252] on span "Start Export" at bounding box center [699, 259] width 497 height 17
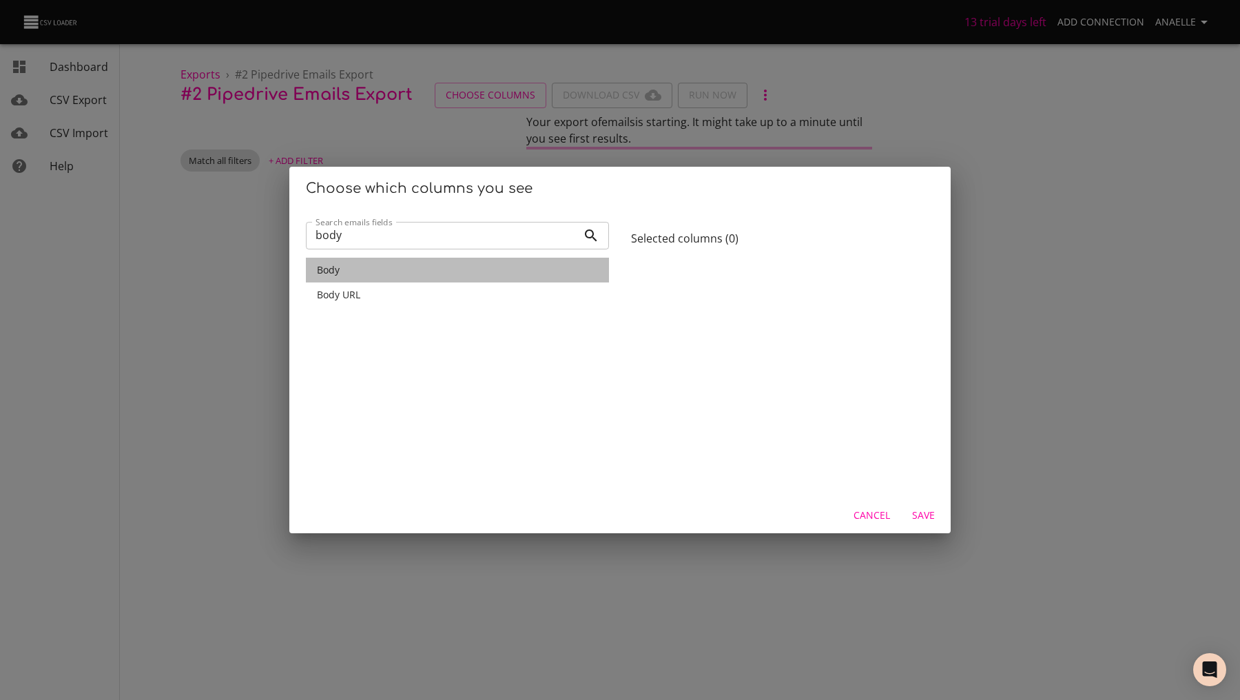
click at [337, 270] on span "Body" at bounding box center [328, 269] width 23 height 13
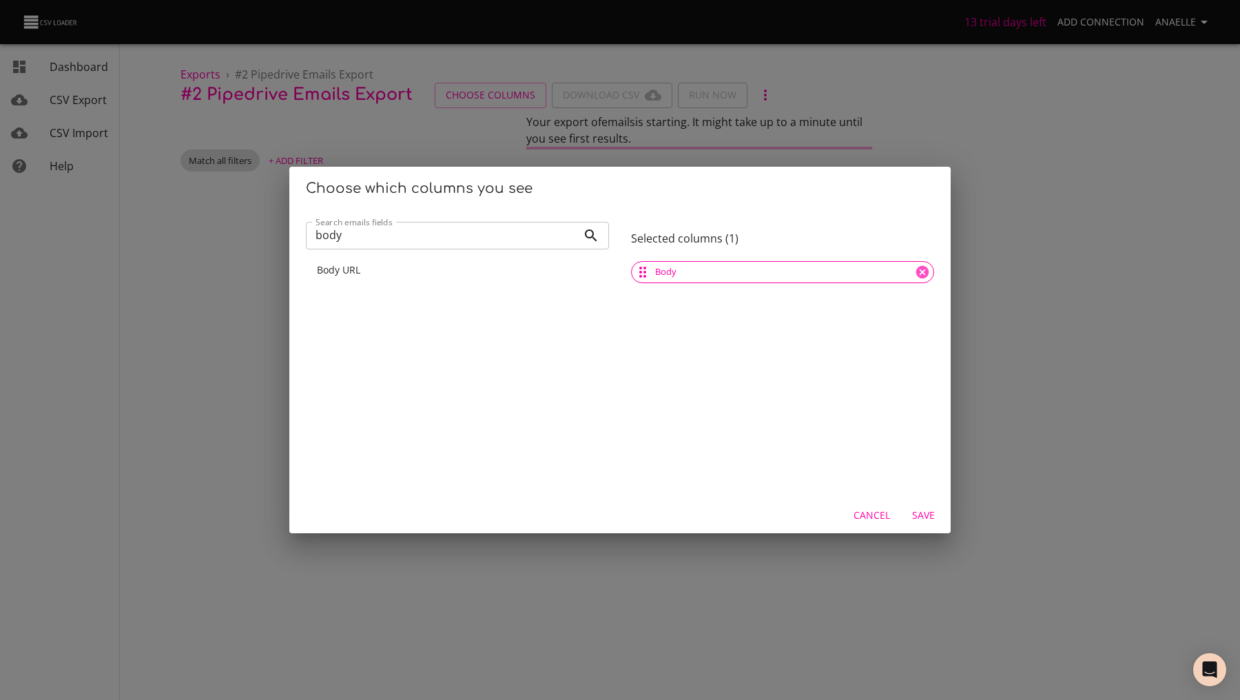
click at [445, 226] on input "body" at bounding box center [441, 236] width 271 height 28
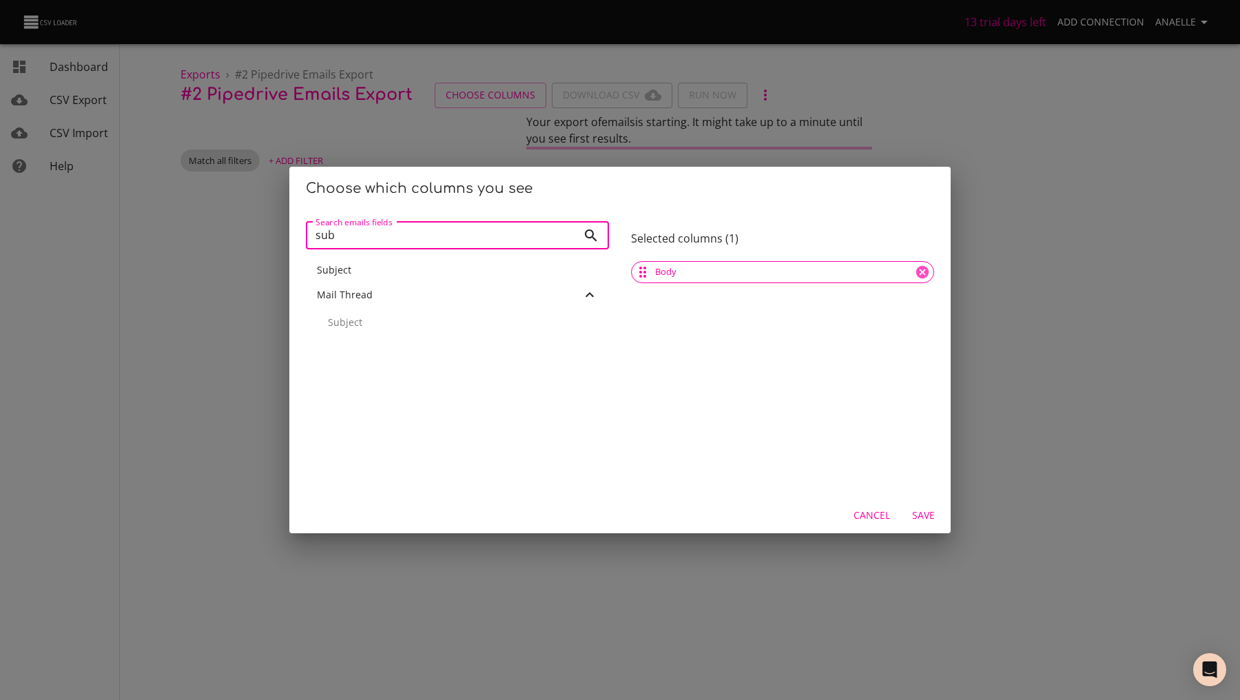
click at [434, 275] on div "Subject" at bounding box center [457, 270] width 281 height 14
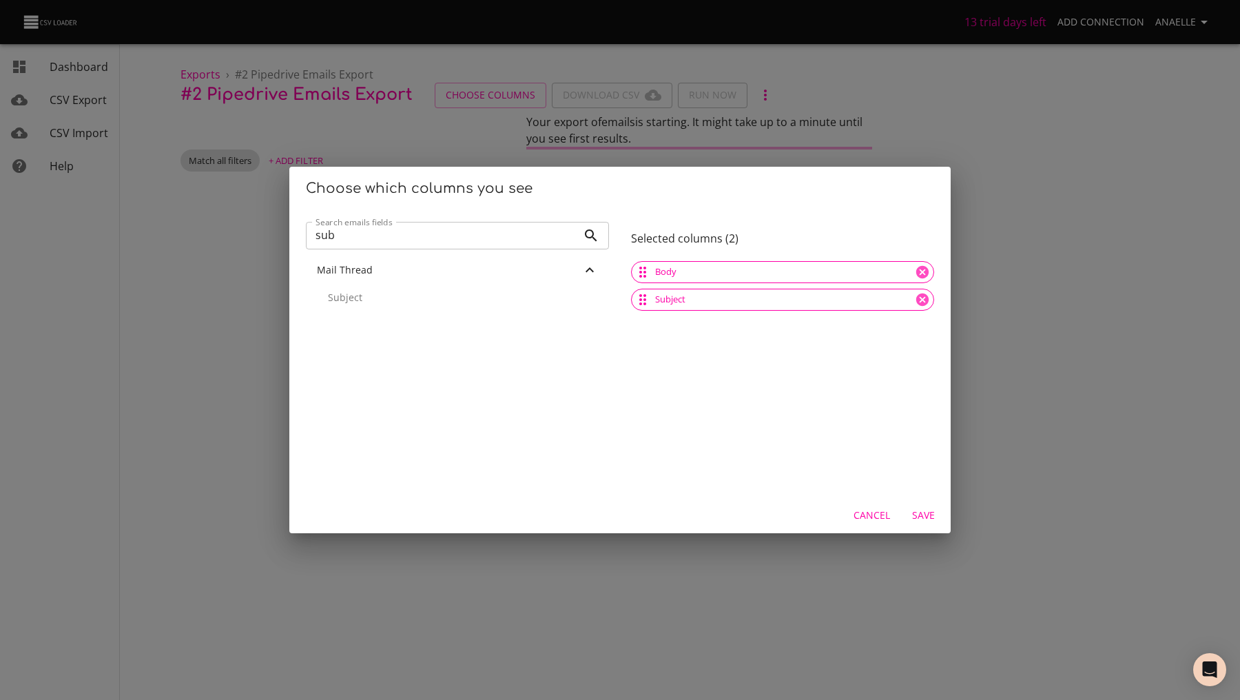
click at [412, 238] on input "sub" at bounding box center [441, 236] width 271 height 28
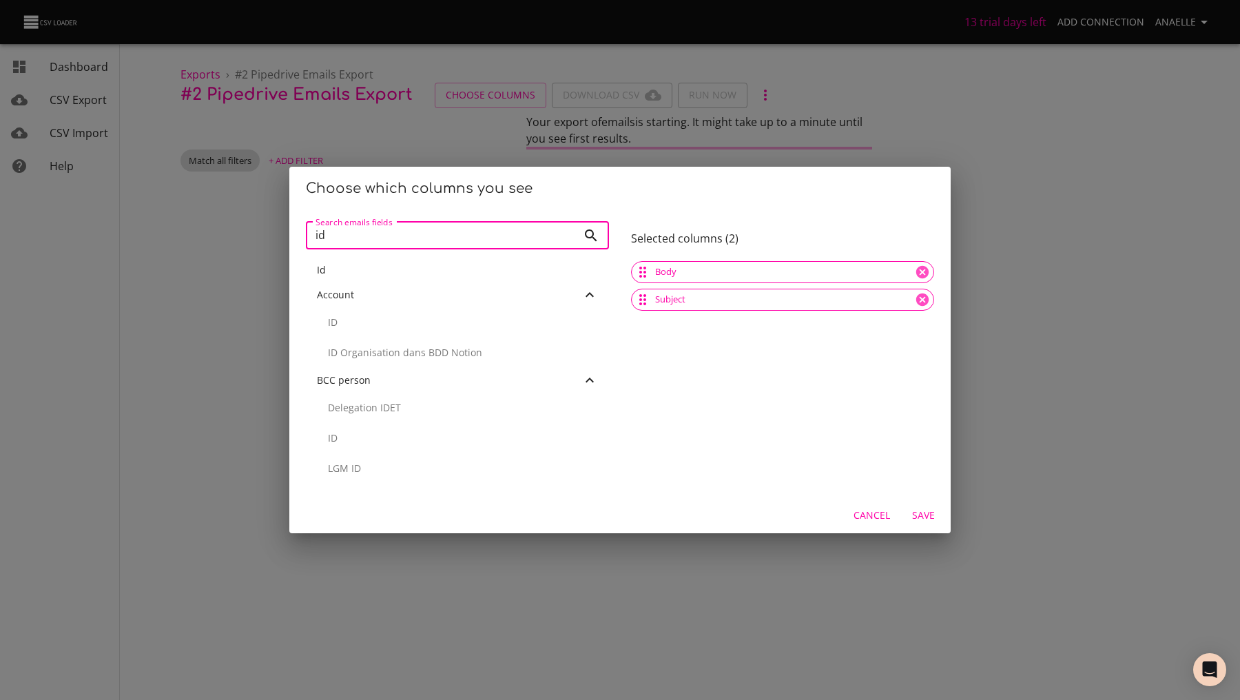
type input "id"
click at [395, 320] on p "ID" at bounding box center [463, 322] width 270 height 14
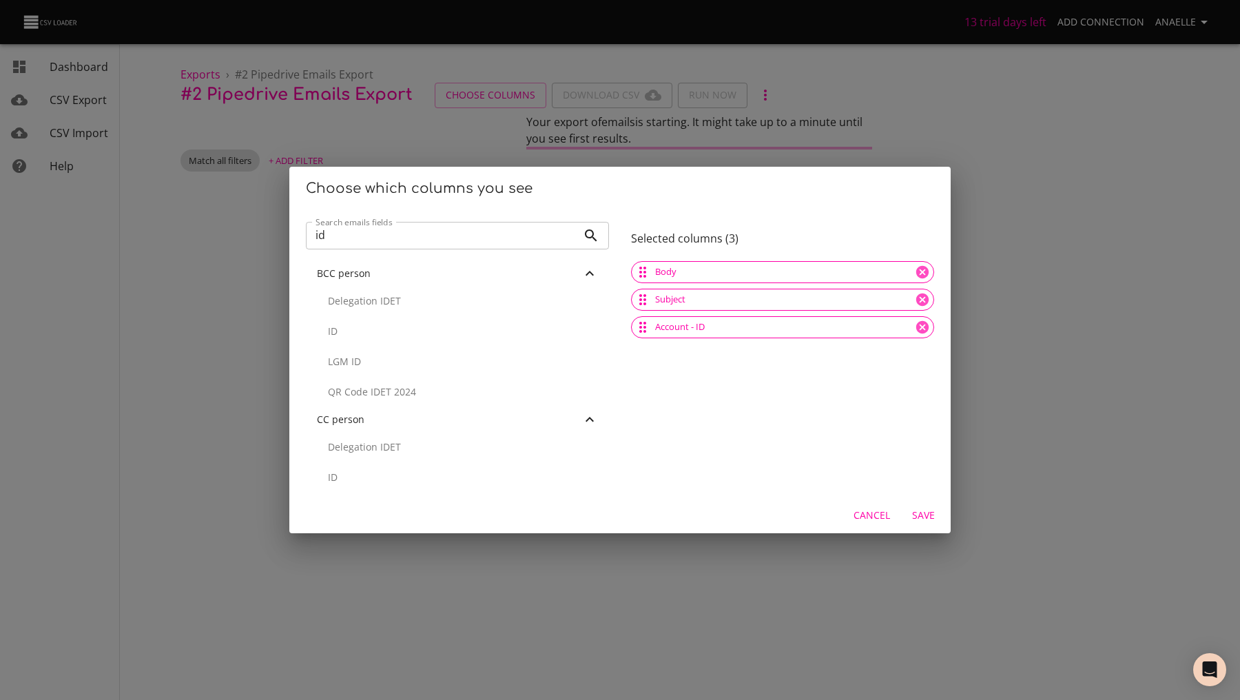
scroll to position [64, 0]
click at [579, 289] on div "BCC person" at bounding box center [449, 286] width 264 height 14
click at [591, 315] on icon at bounding box center [589, 310] width 17 height 17
click at [579, 393] on p "ID" at bounding box center [463, 393] width 270 height 14
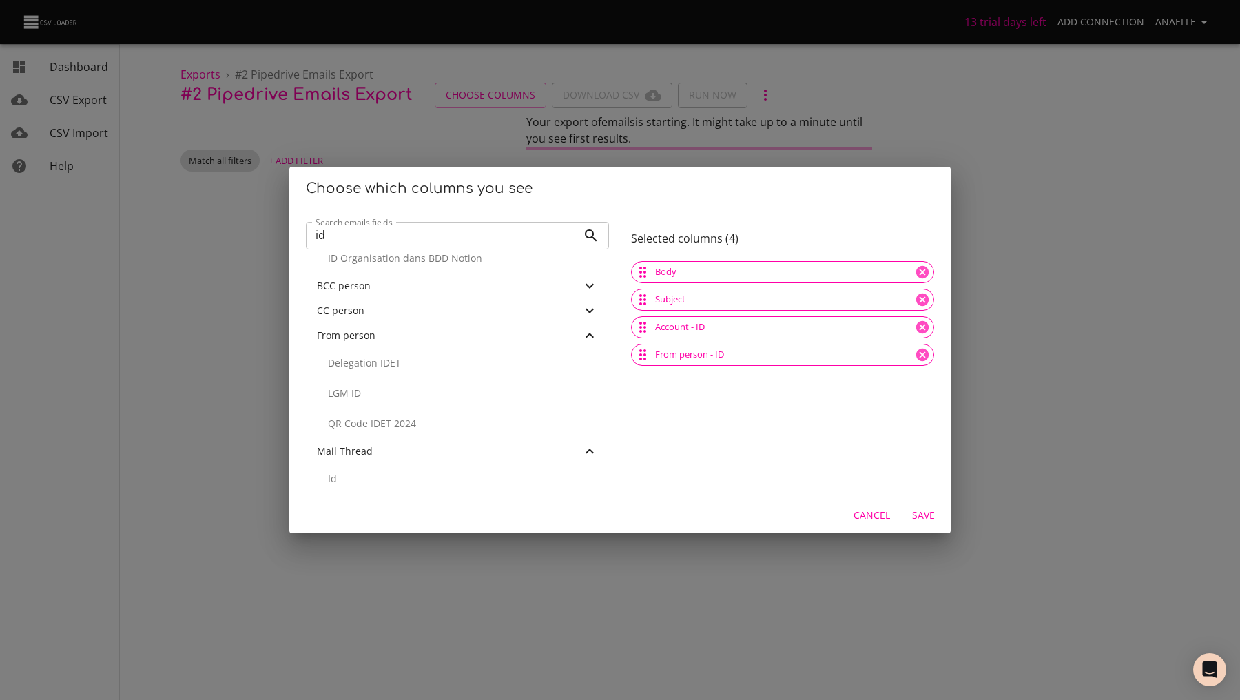
click at [591, 337] on icon at bounding box center [589, 335] width 17 height 17
click at [591, 362] on icon at bounding box center [589, 360] width 17 height 17
click at [579, 446] on p "ID" at bounding box center [463, 443] width 270 height 14
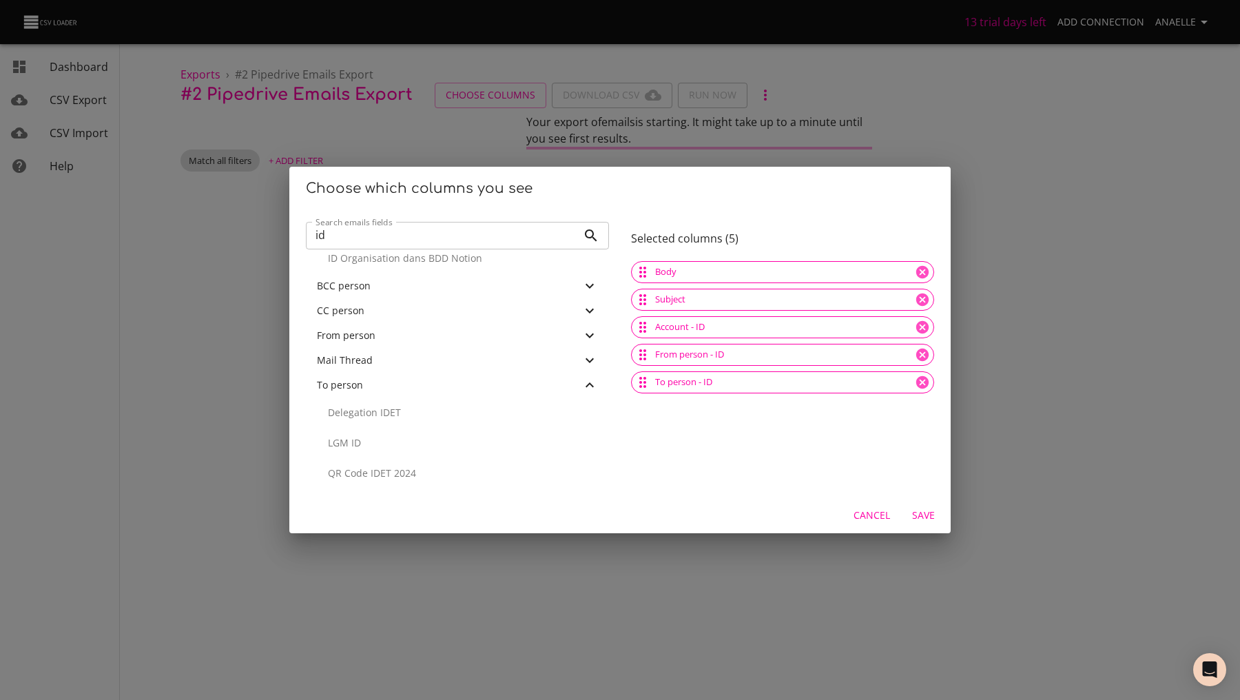
click at [592, 383] on icon at bounding box center [589, 385] width 17 height 17
click at [762, 467] on div "Body Subject Account - ID From person - ID To person - ID" at bounding box center [782, 374] width 303 height 233
click at [922, 518] on span "Save" at bounding box center [922, 515] width 33 height 17
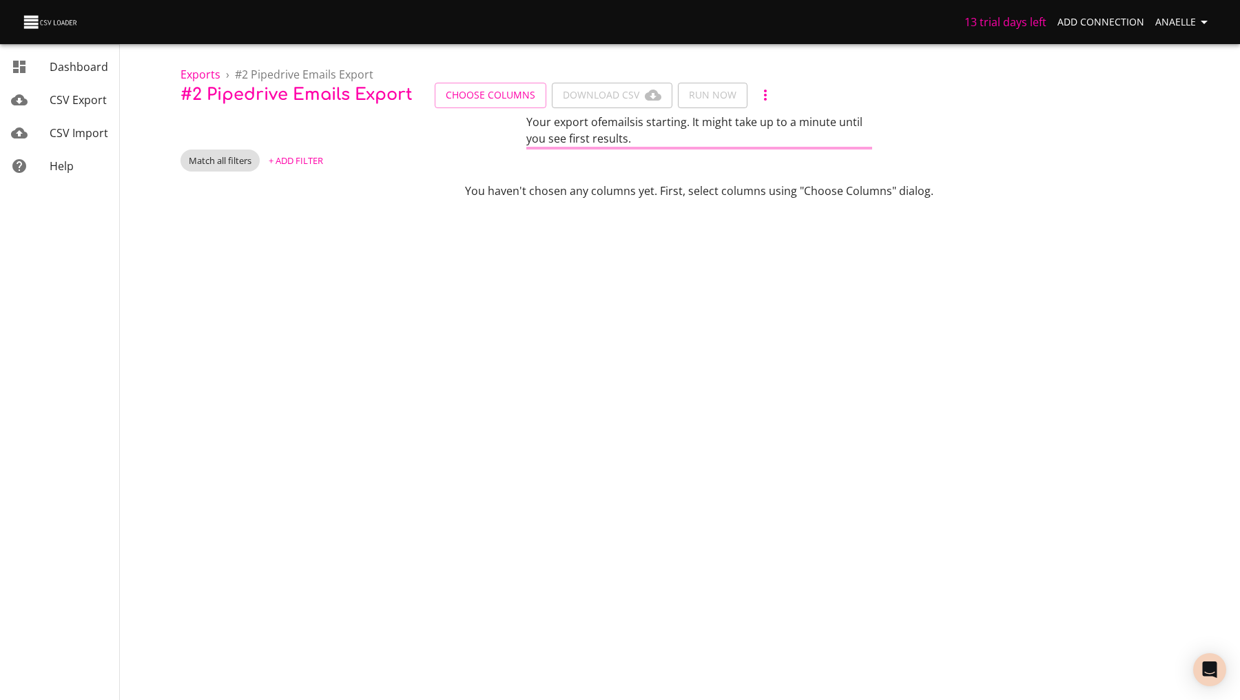
scroll to position [0, 0]
